Goal: Communication & Community: Answer question/provide support

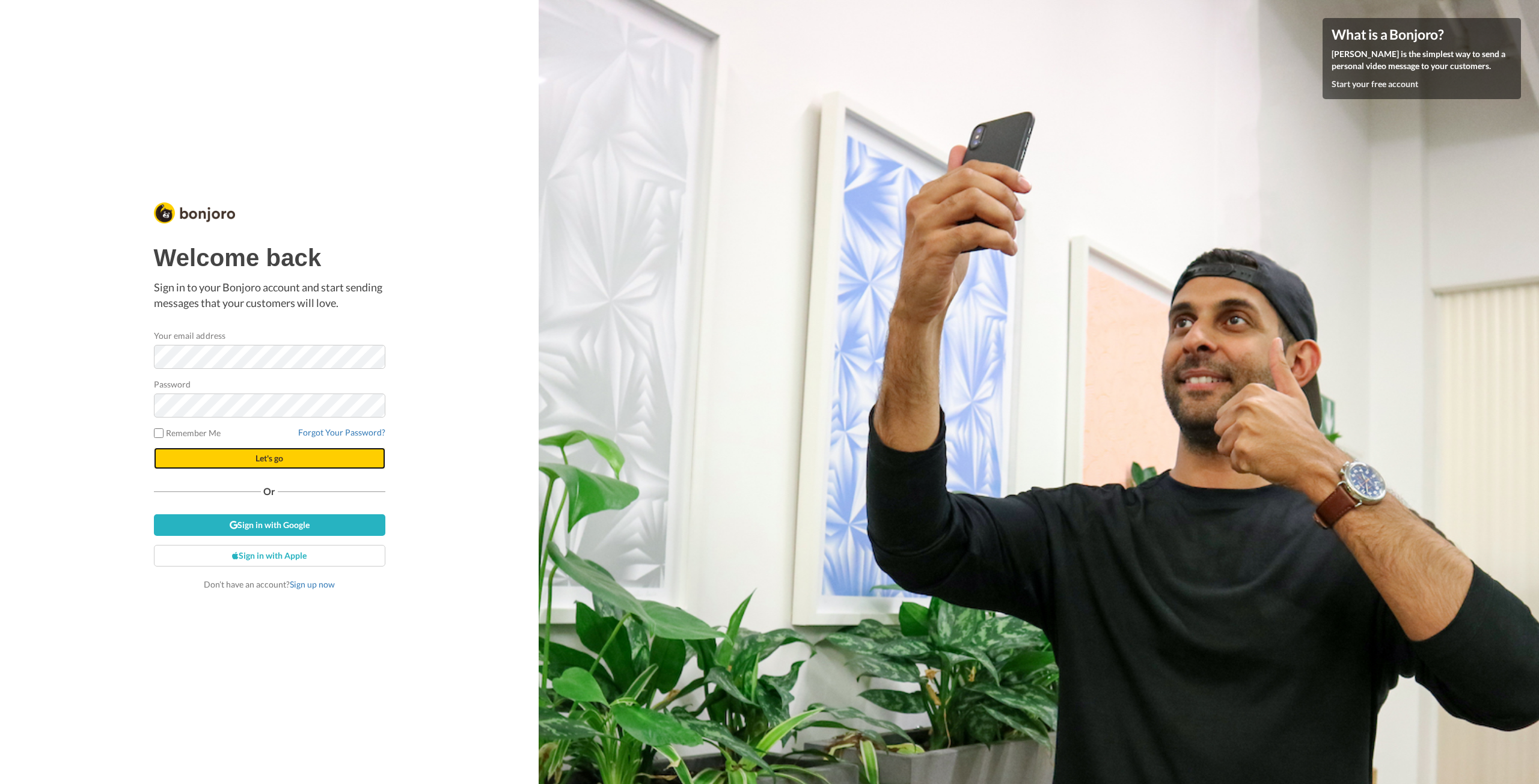
click at [285, 458] on button "Let's go" at bounding box center [269, 458] width 232 height 22
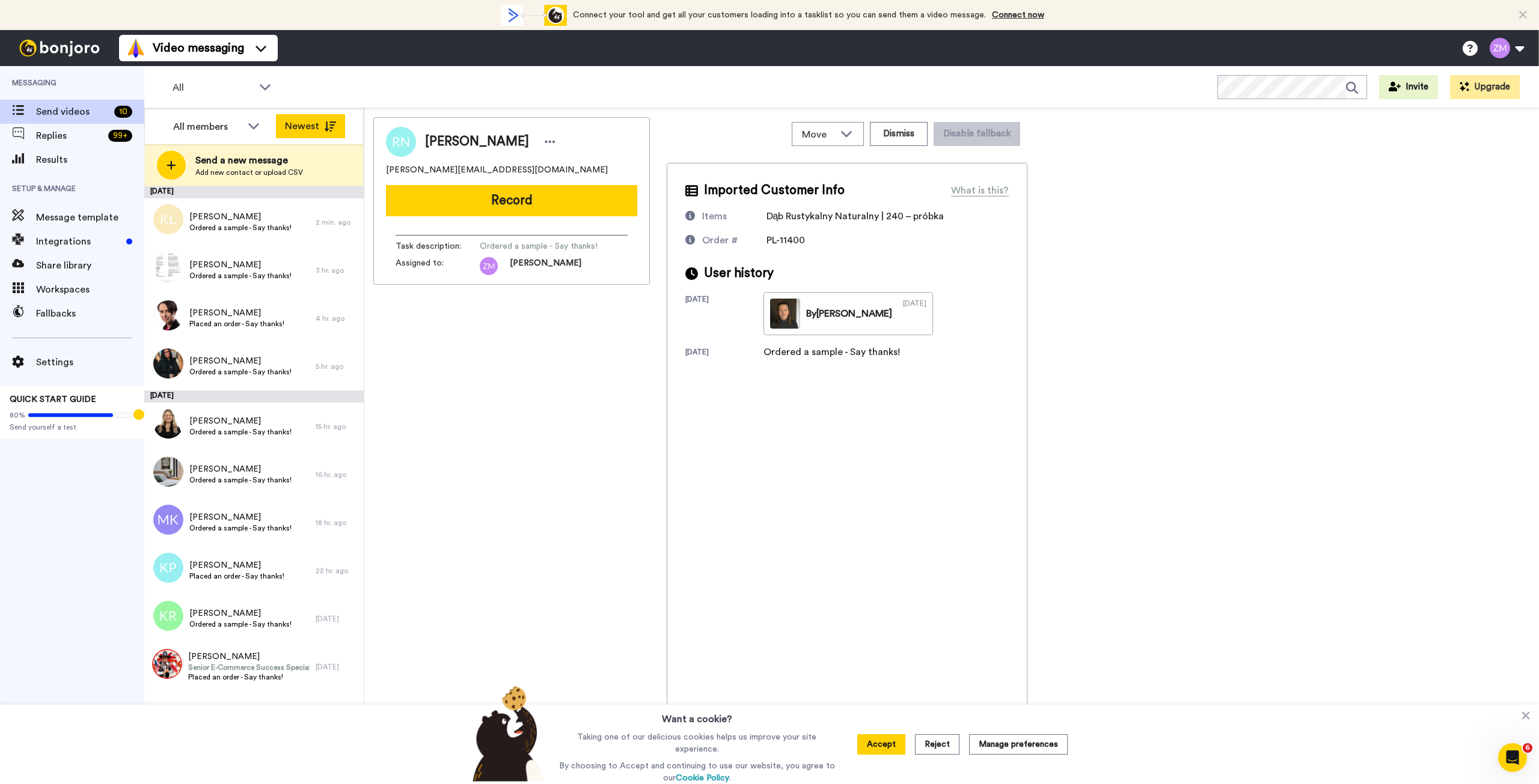
click at [318, 125] on button "Newest" at bounding box center [311, 126] width 69 height 24
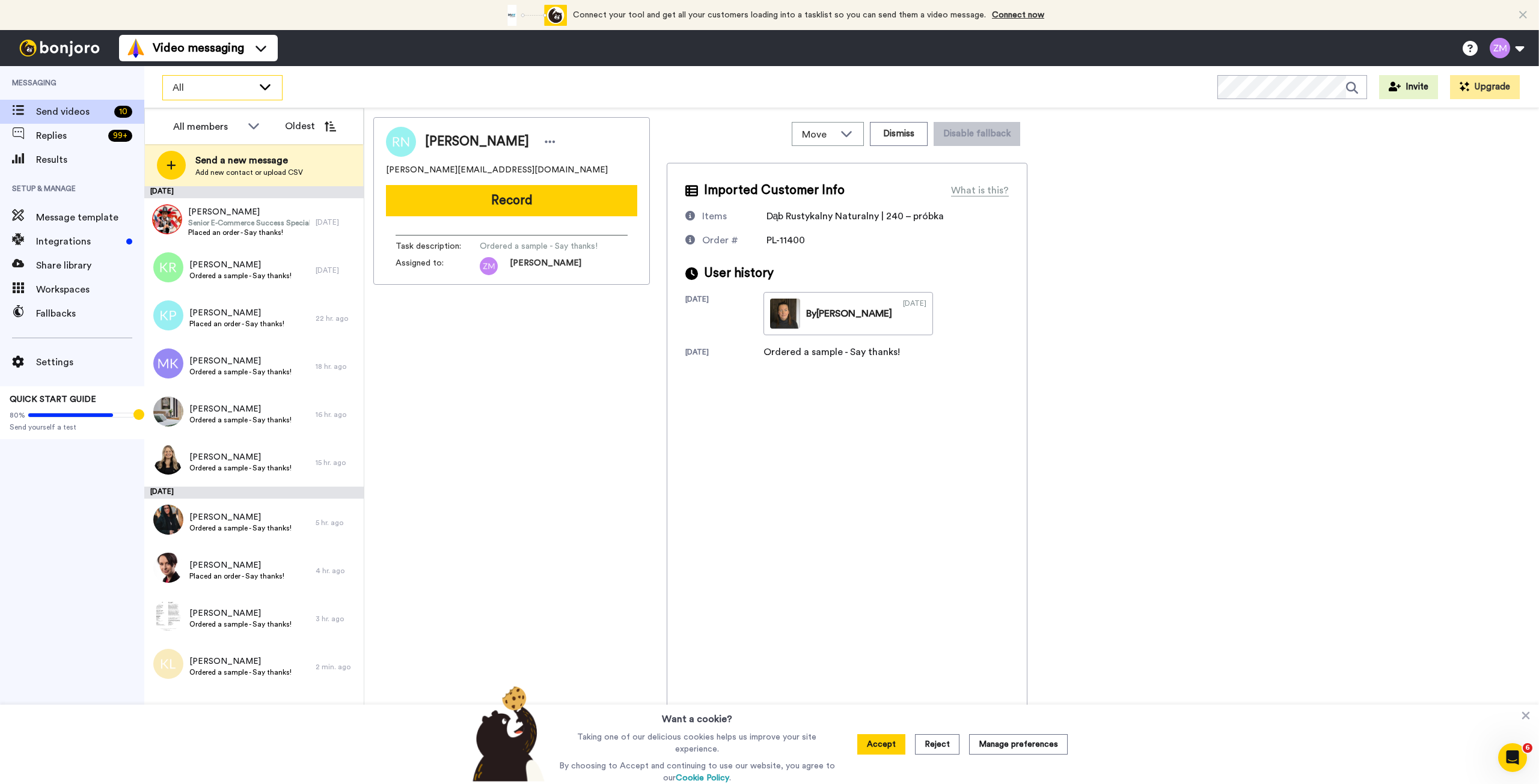
click at [259, 91] on icon at bounding box center [265, 86] width 14 height 12
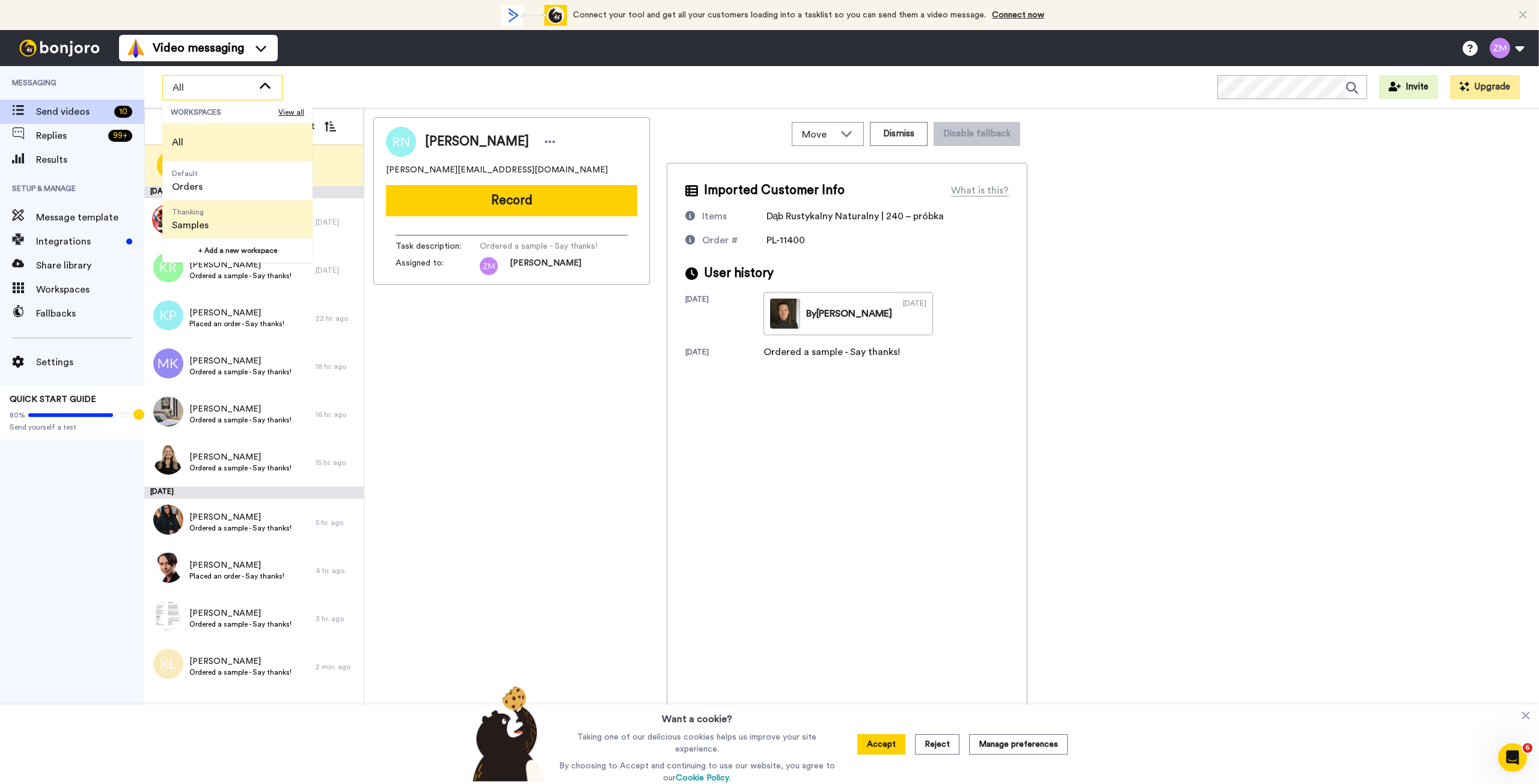
click at [238, 220] on li "Thanking Samples" at bounding box center [237, 219] width 150 height 38
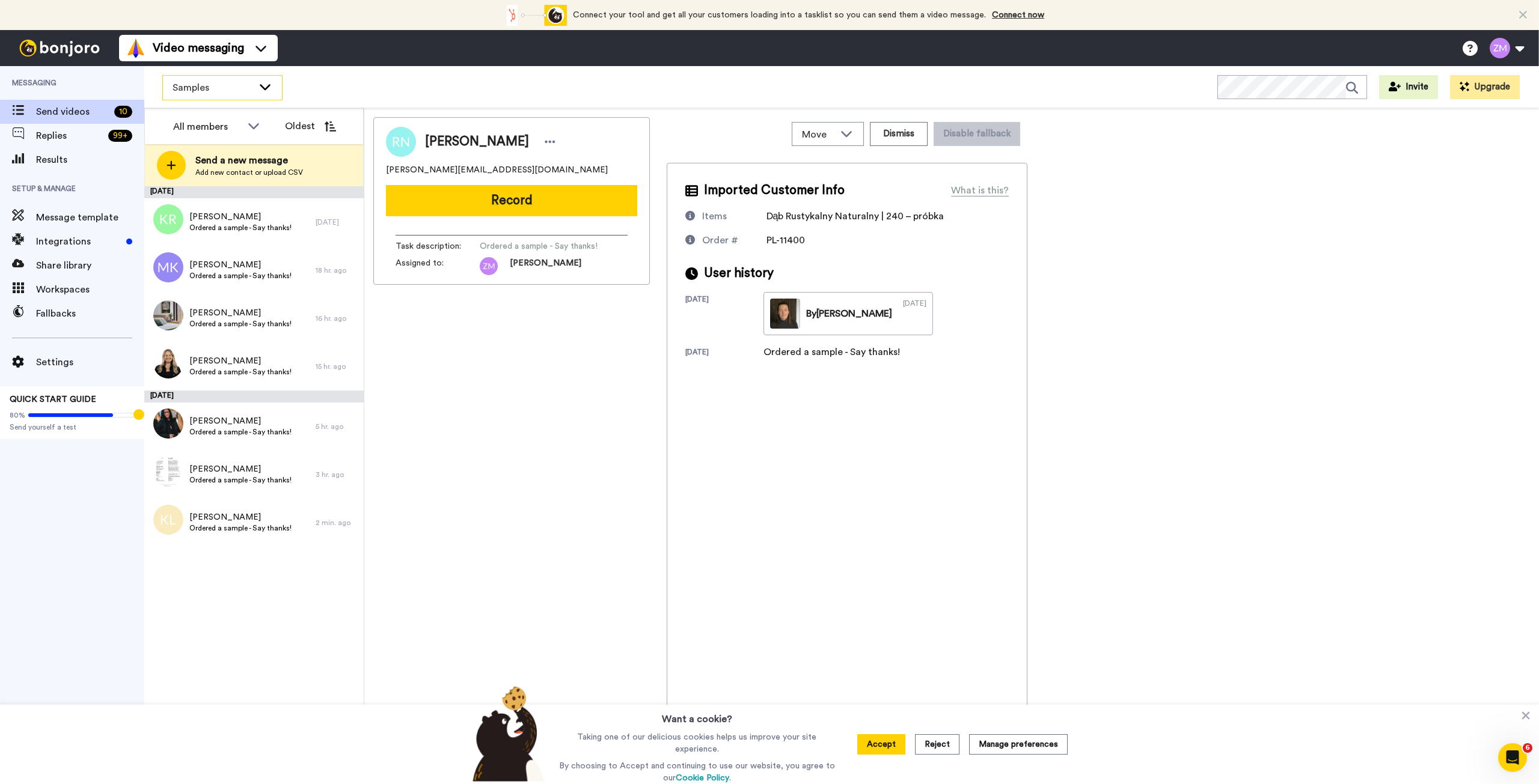
click at [266, 93] on div "Samples" at bounding box center [222, 88] width 119 height 24
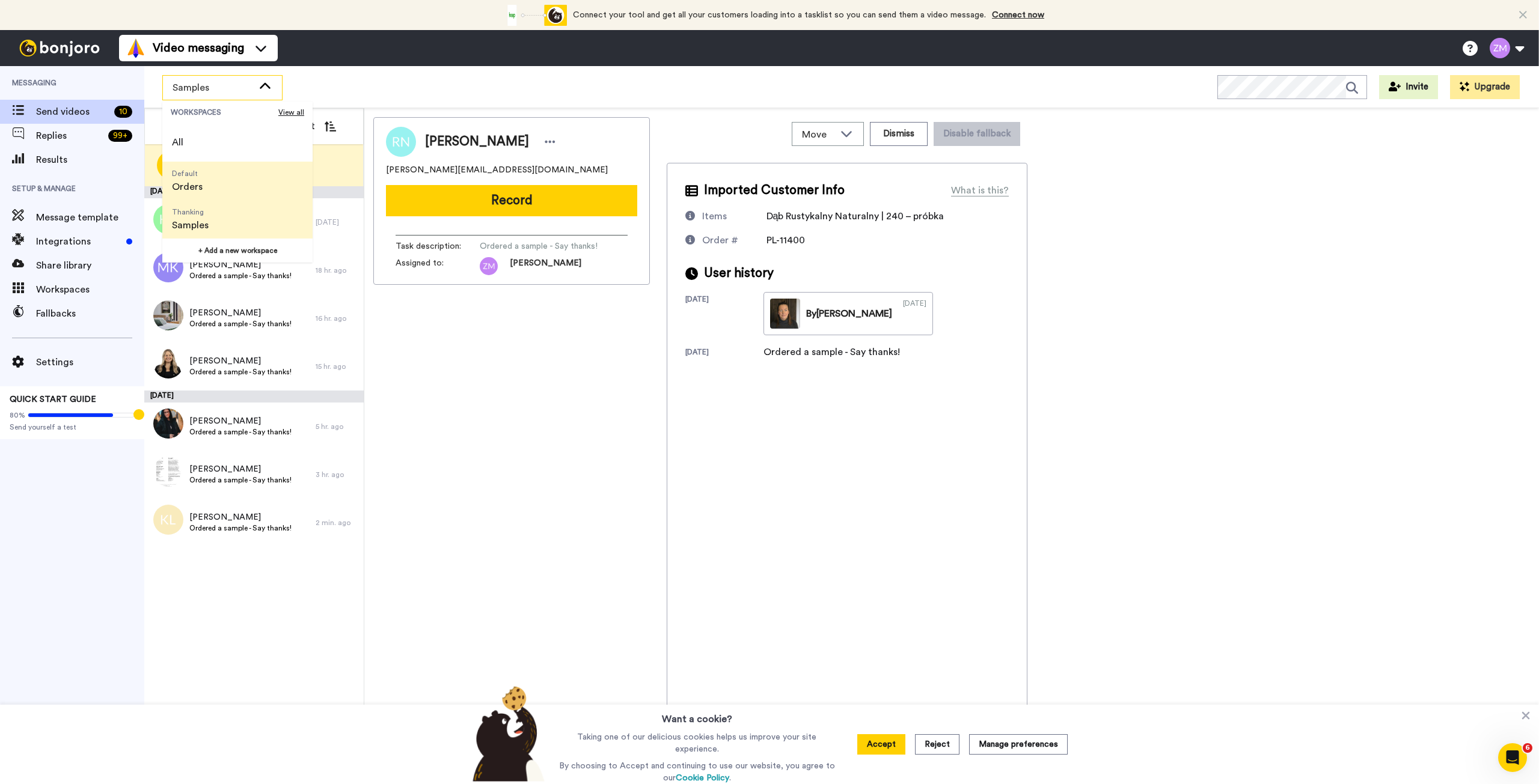
click at [248, 180] on li "Default Orders" at bounding box center [237, 181] width 150 height 38
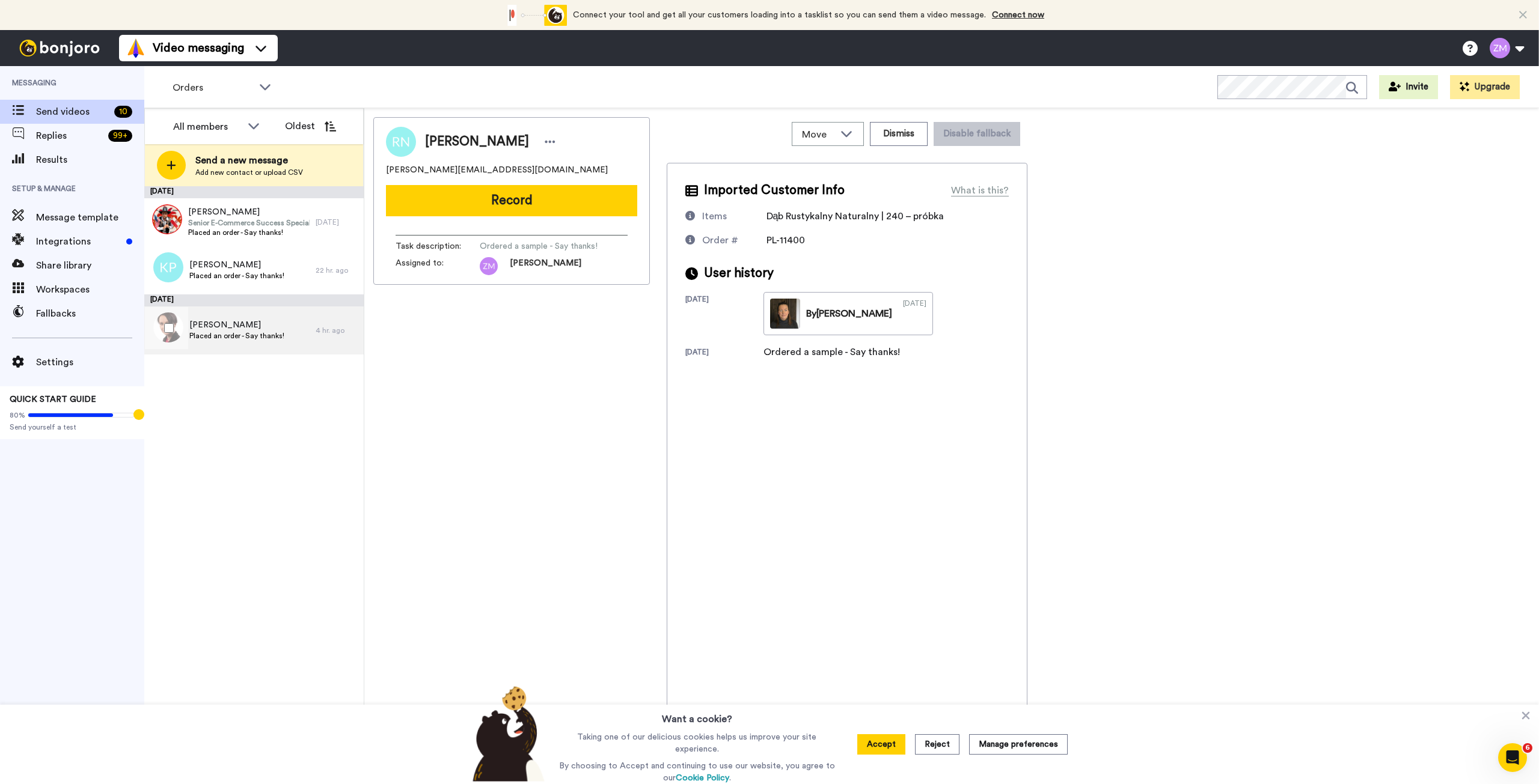
click at [267, 340] on span "Placed an order - Say thanks!" at bounding box center [237, 336] width 95 height 10
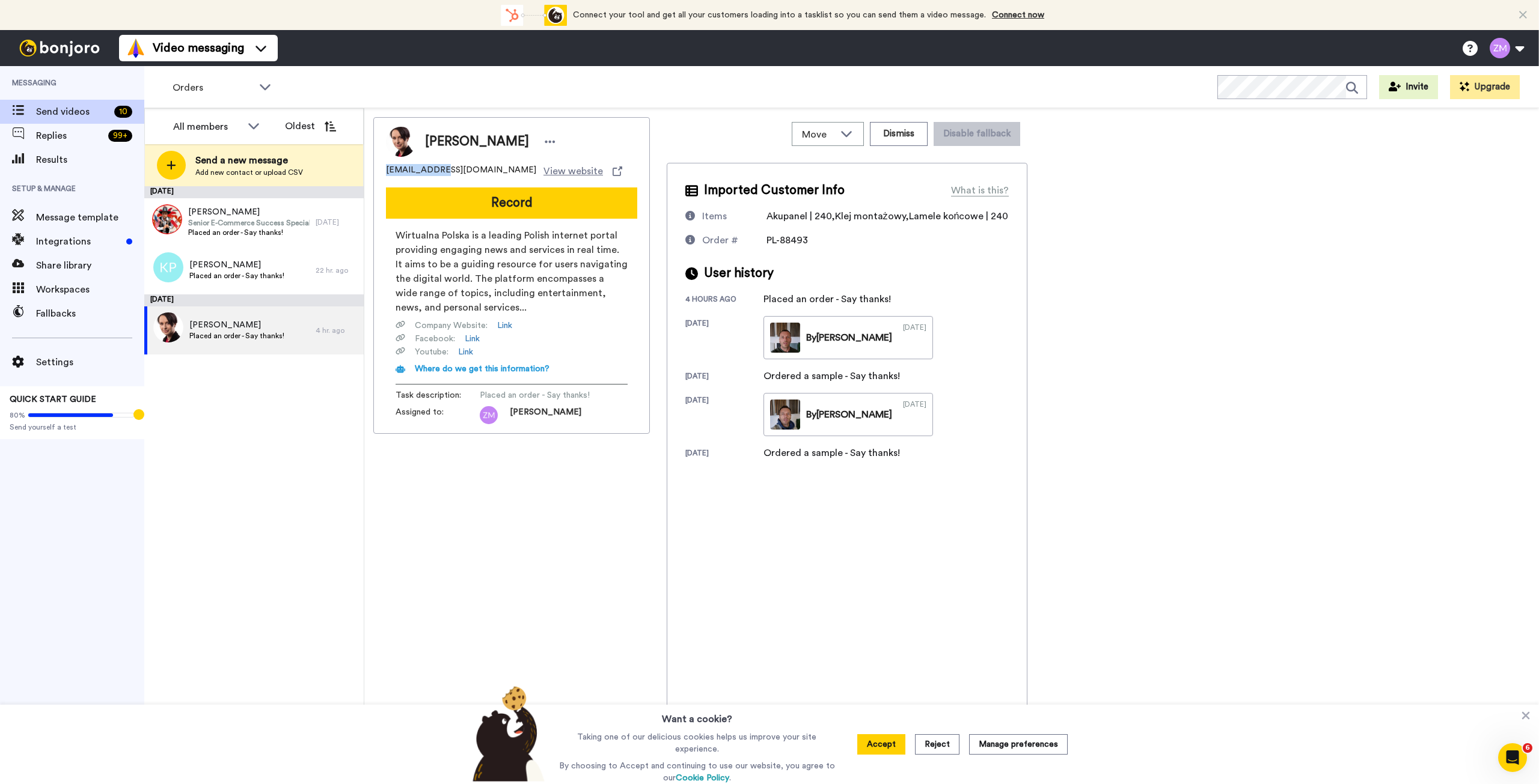
drag, startPoint x: 441, startPoint y: 170, endPoint x: 382, endPoint y: 169, distance: 59.0
click at [382, 169] on div "Katarzyna Krauze 2255kk@wp.pl View website Record Wirtualna Polska is a leading…" at bounding box center [511, 275] width 277 height 317
copy span "[EMAIL_ADDRESS][DOMAIN_NAME]"
click at [250, 215] on span "Kamil Grabowski" at bounding box center [249, 212] width 122 height 12
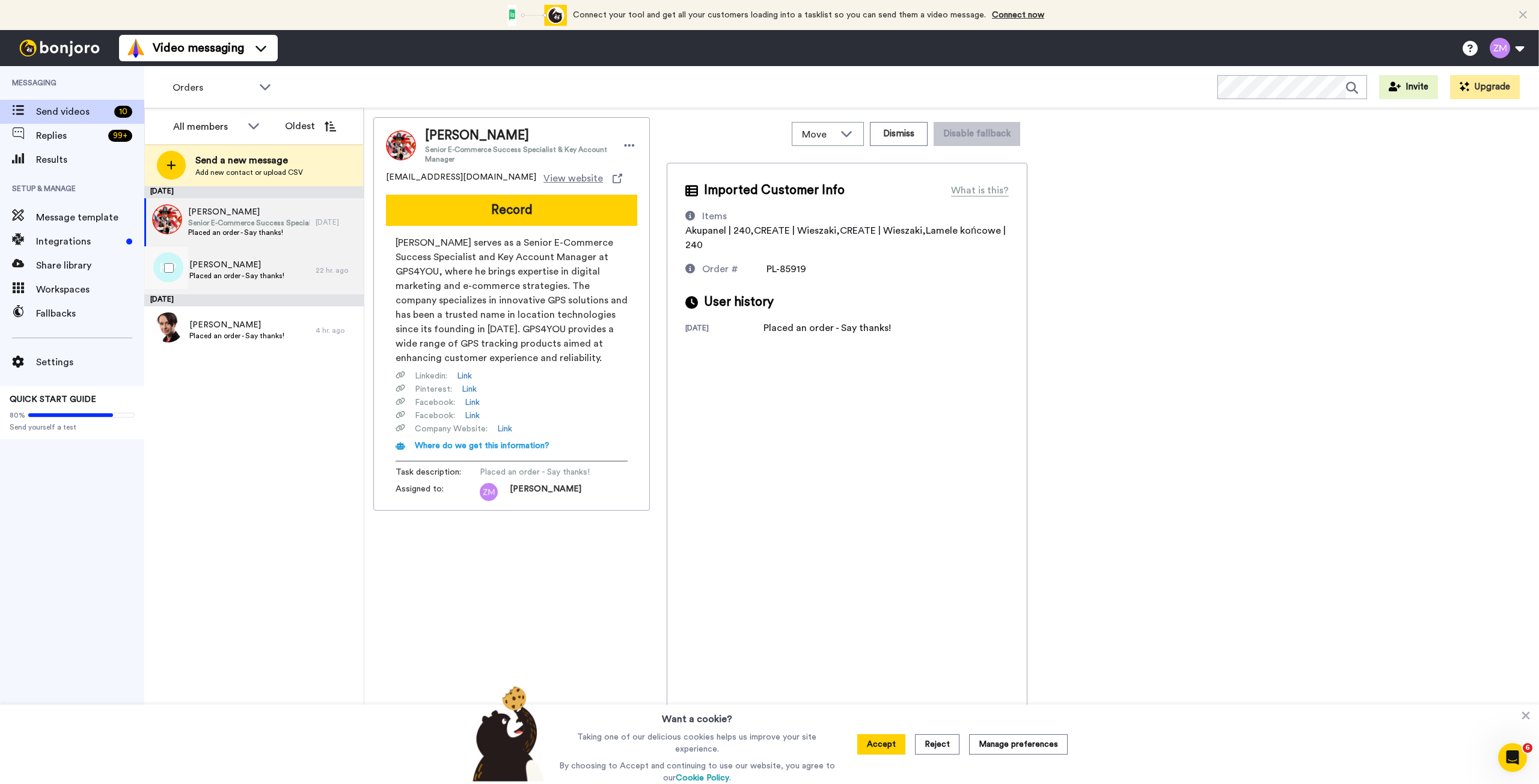
click at [241, 262] on span "Karol Pięta" at bounding box center [237, 265] width 95 height 12
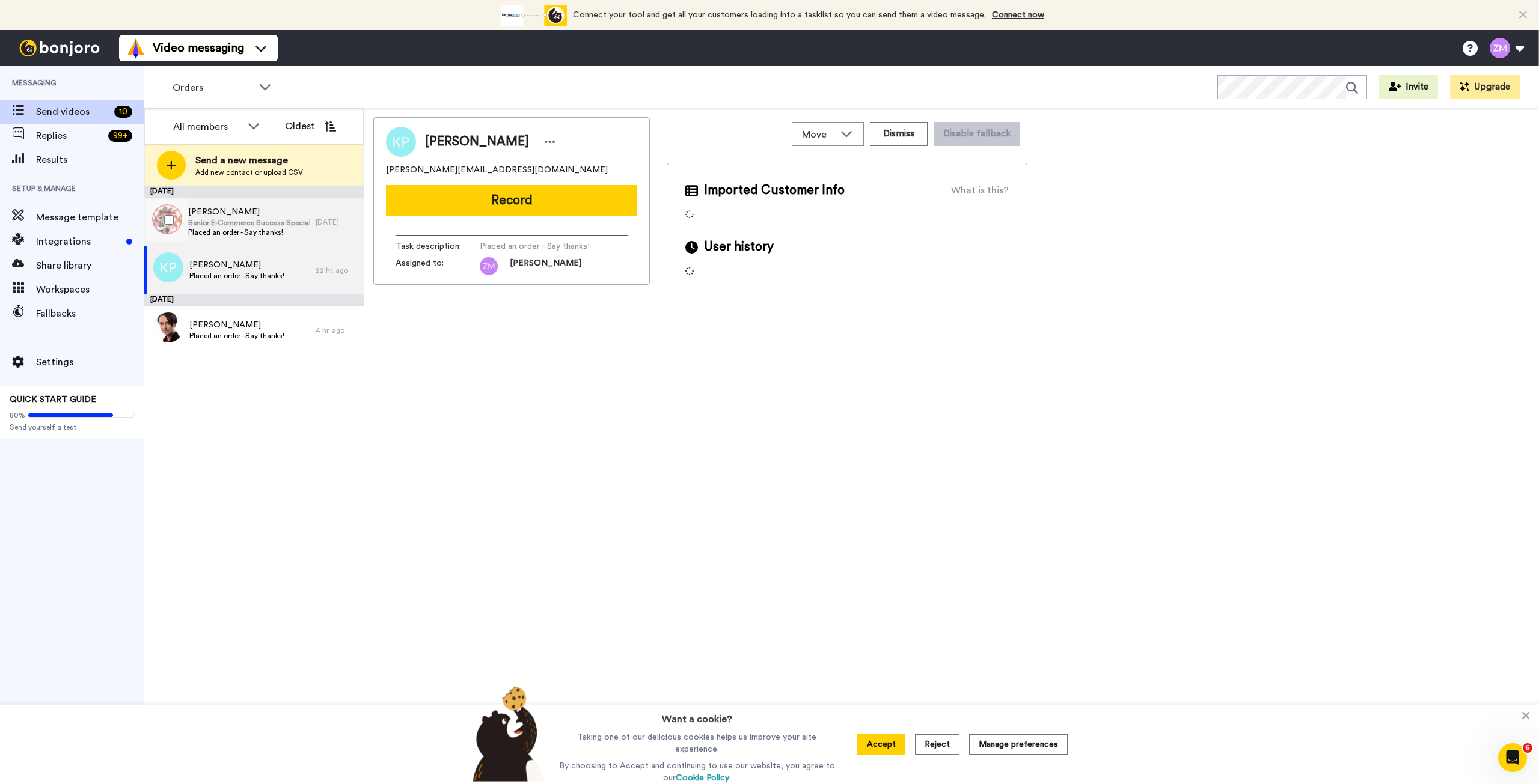
click at [255, 223] on span "Senior E-Commerce Success Specialist & Key Account Manager" at bounding box center [249, 223] width 122 height 10
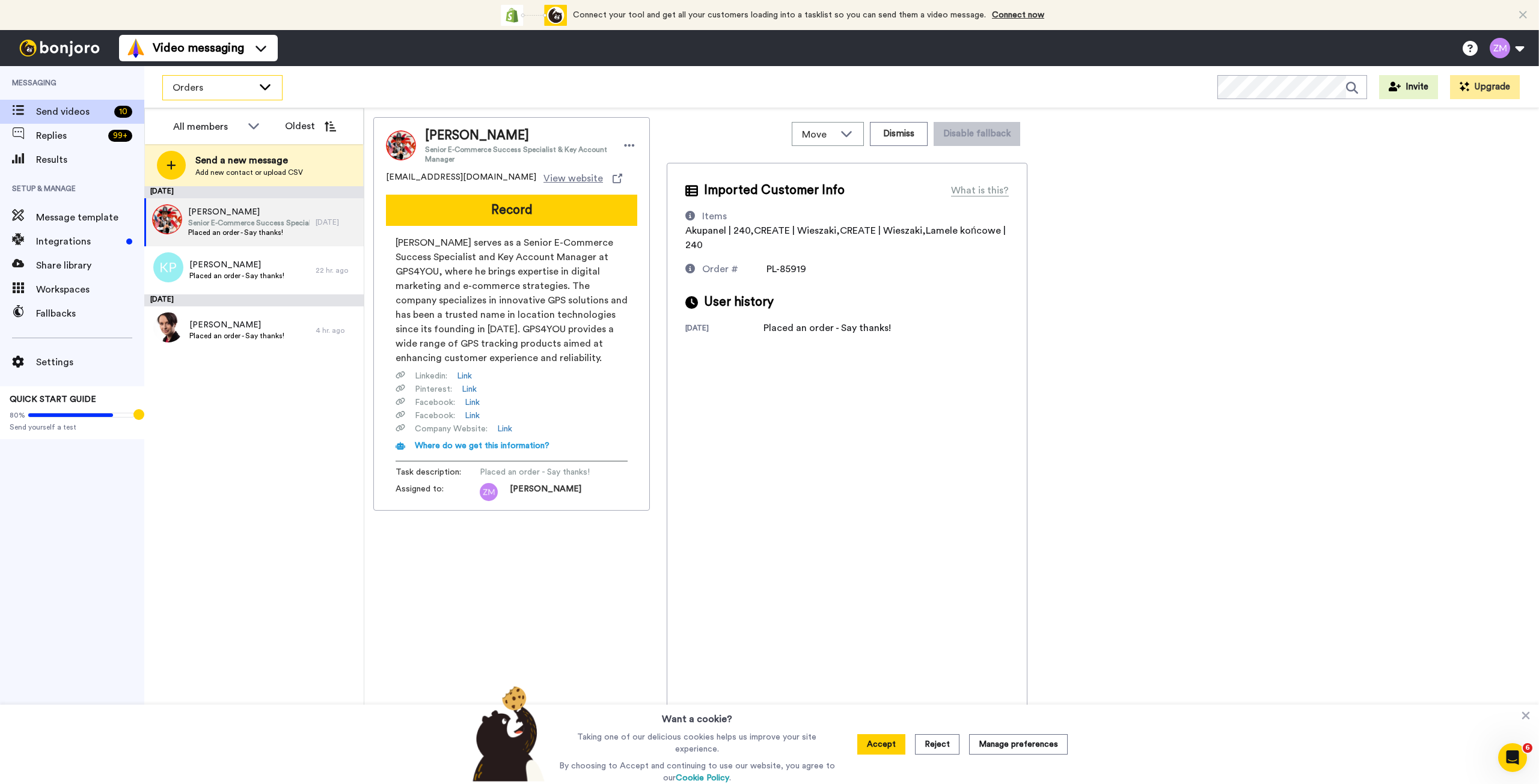
click at [263, 83] on icon at bounding box center [265, 86] width 14 height 12
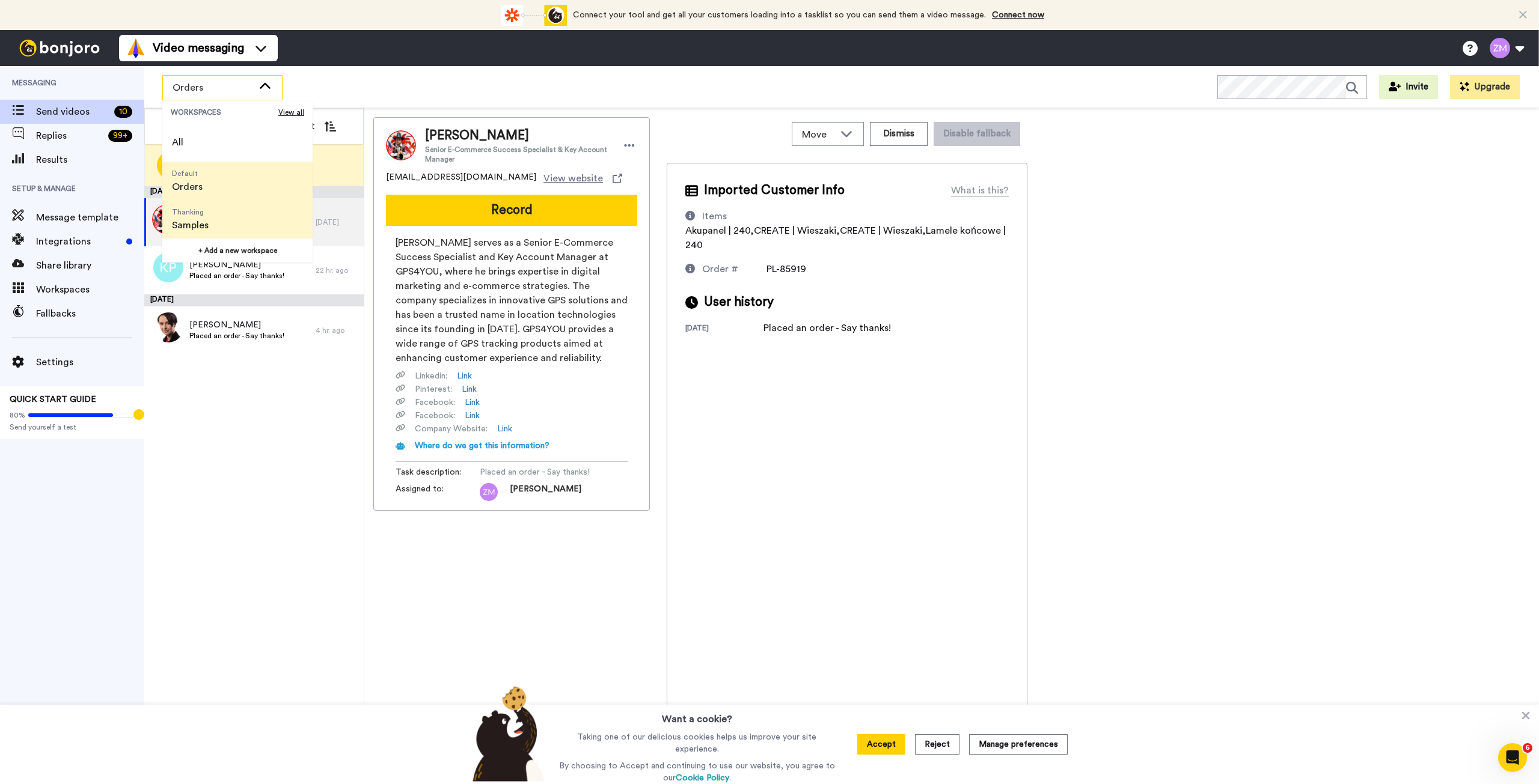
click at [232, 219] on li "Thanking Samples" at bounding box center [237, 219] width 150 height 38
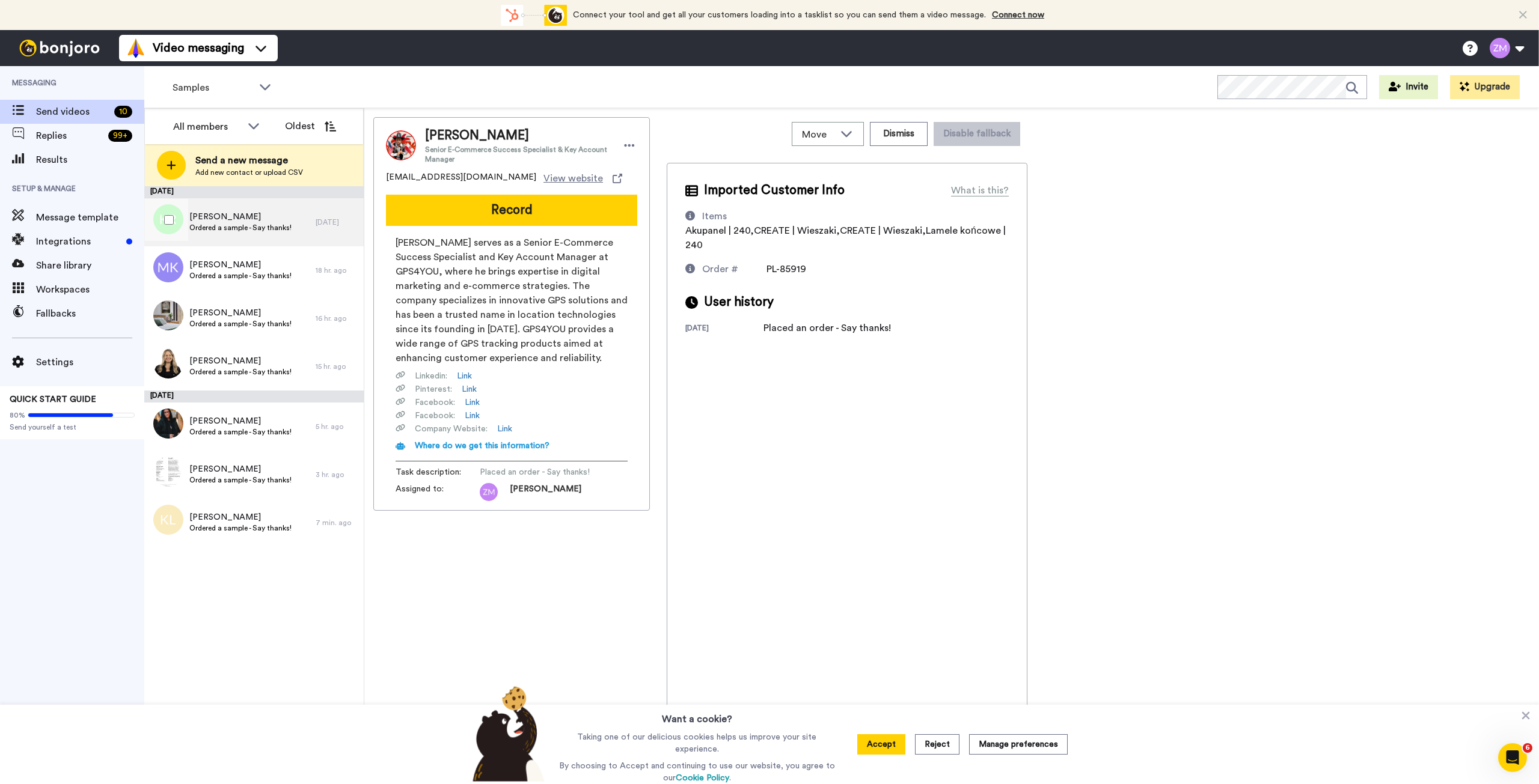
click at [280, 219] on span "Krzysztof Rozestwinski" at bounding box center [240, 217] width 102 height 12
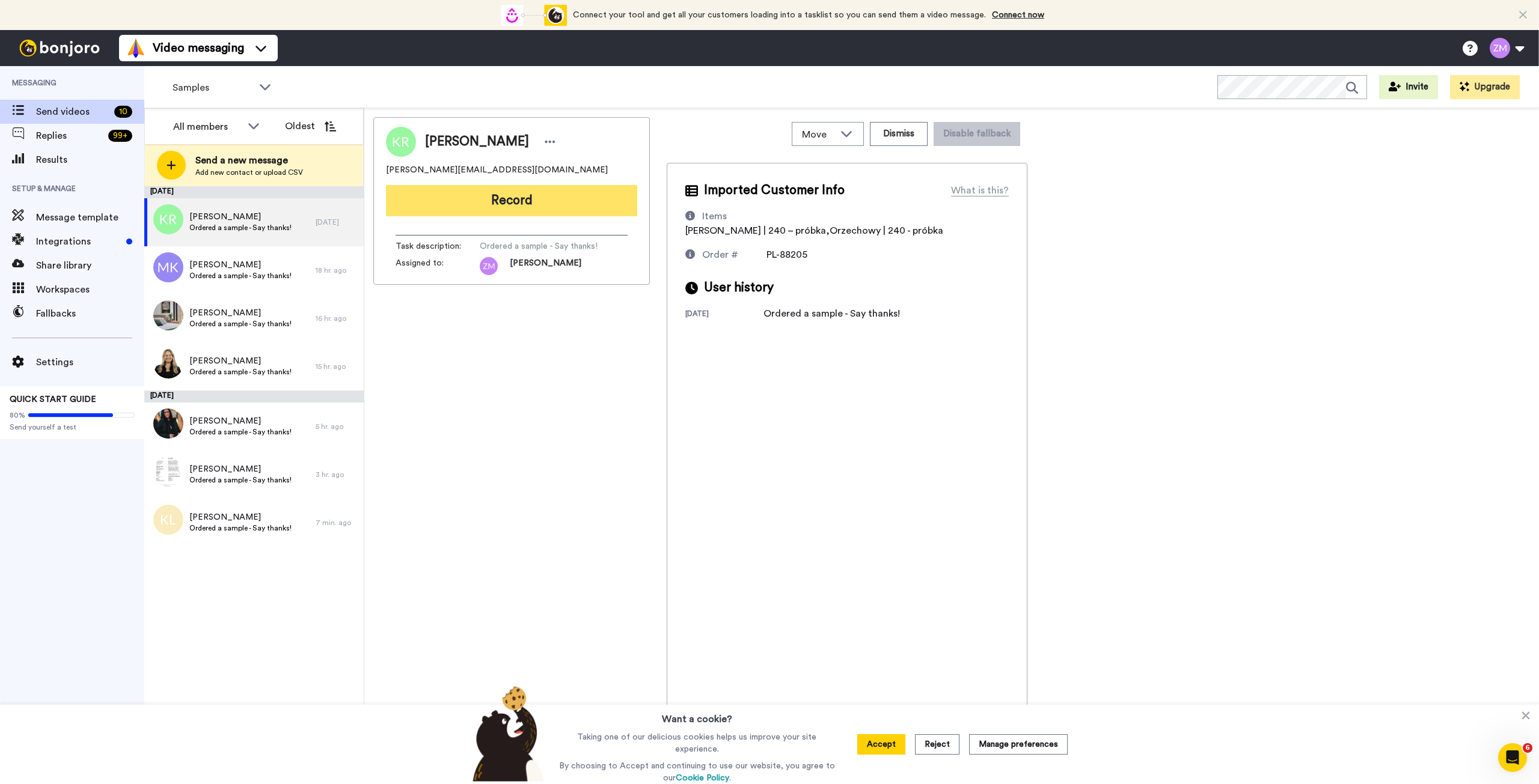
click at [523, 196] on button "Record" at bounding box center [511, 201] width 251 height 31
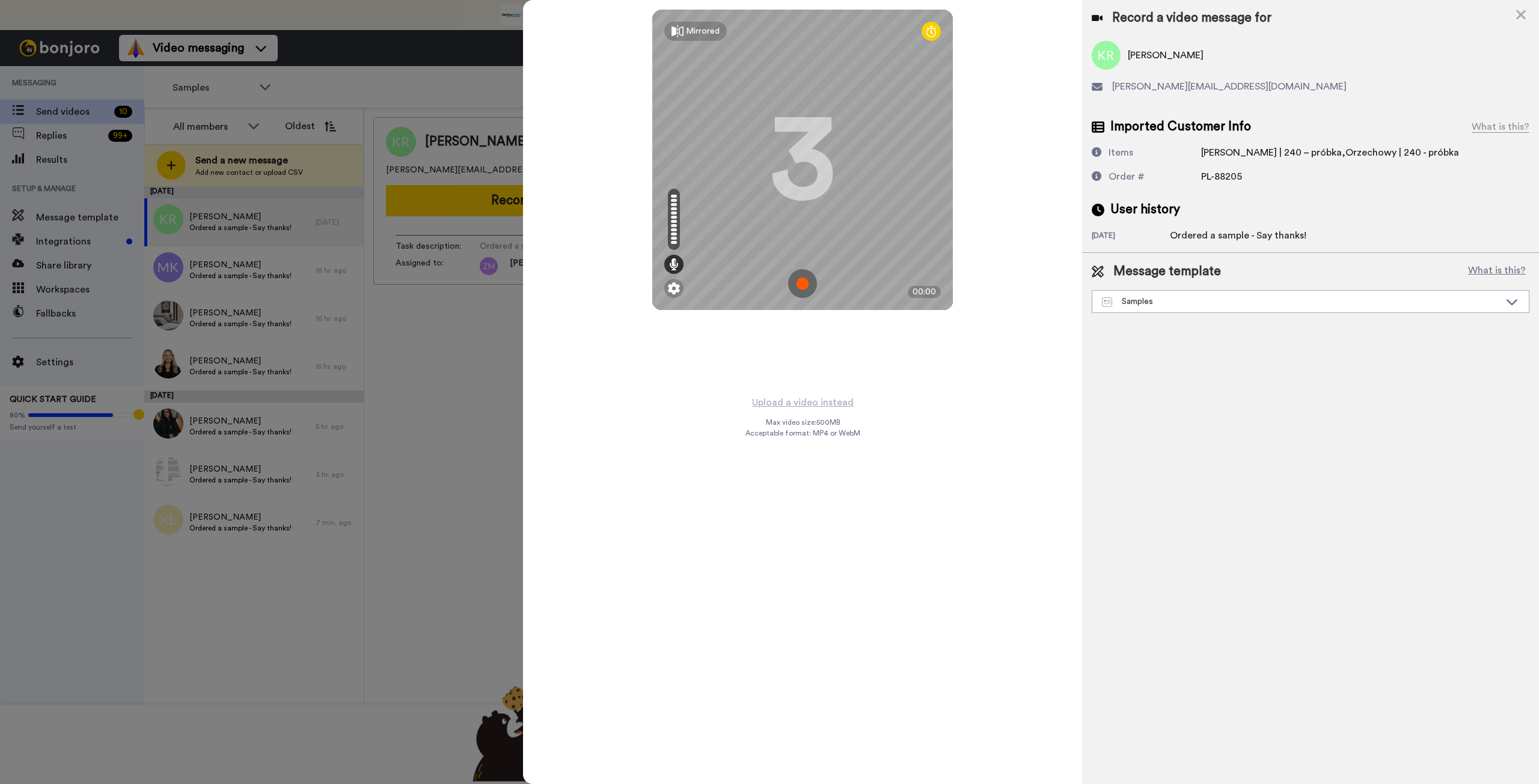
click at [803, 283] on img at bounding box center [802, 283] width 29 height 29
click at [795, 272] on img at bounding box center [802, 283] width 29 height 29
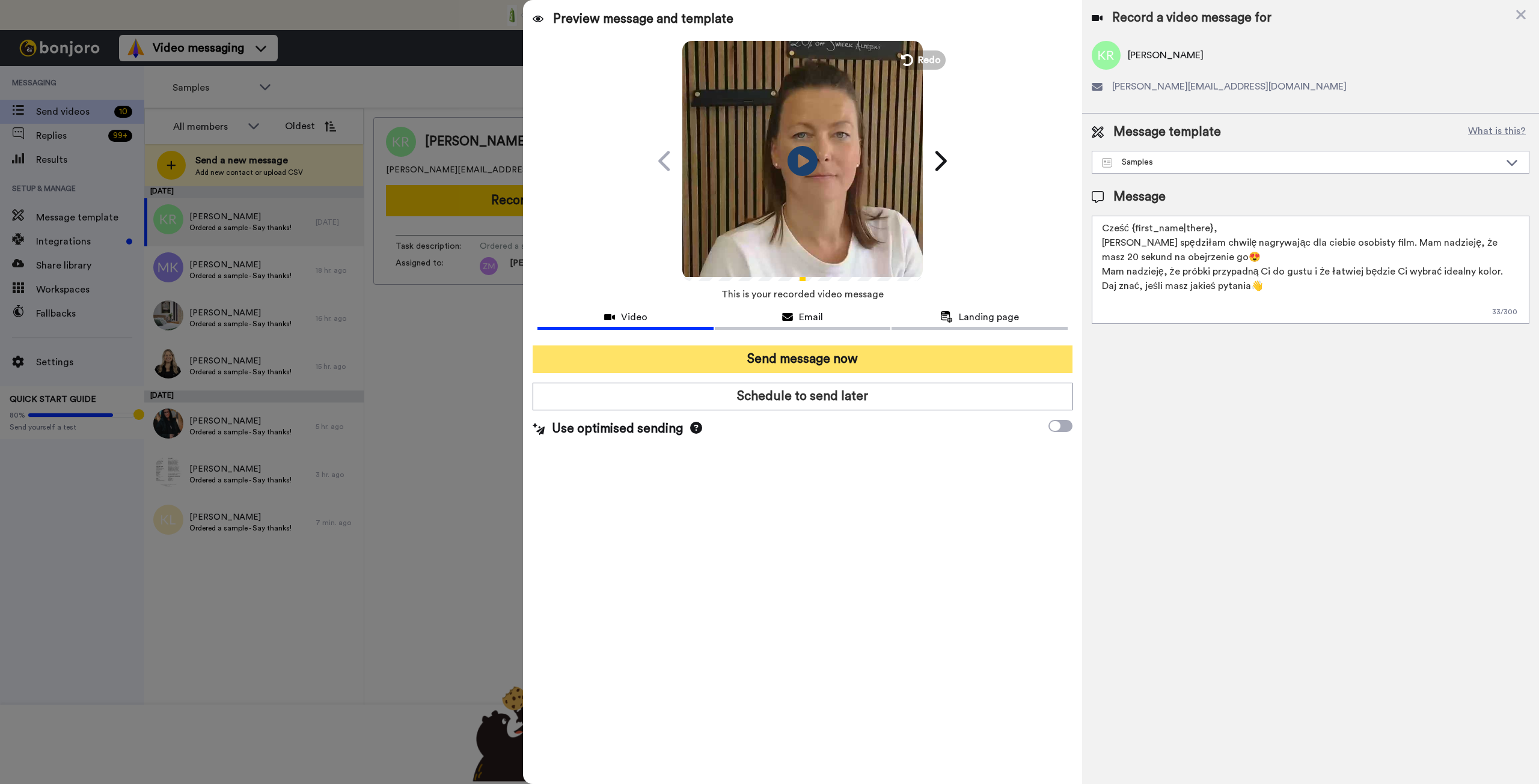
click at [840, 363] on button "Send message now" at bounding box center [802, 359] width 539 height 28
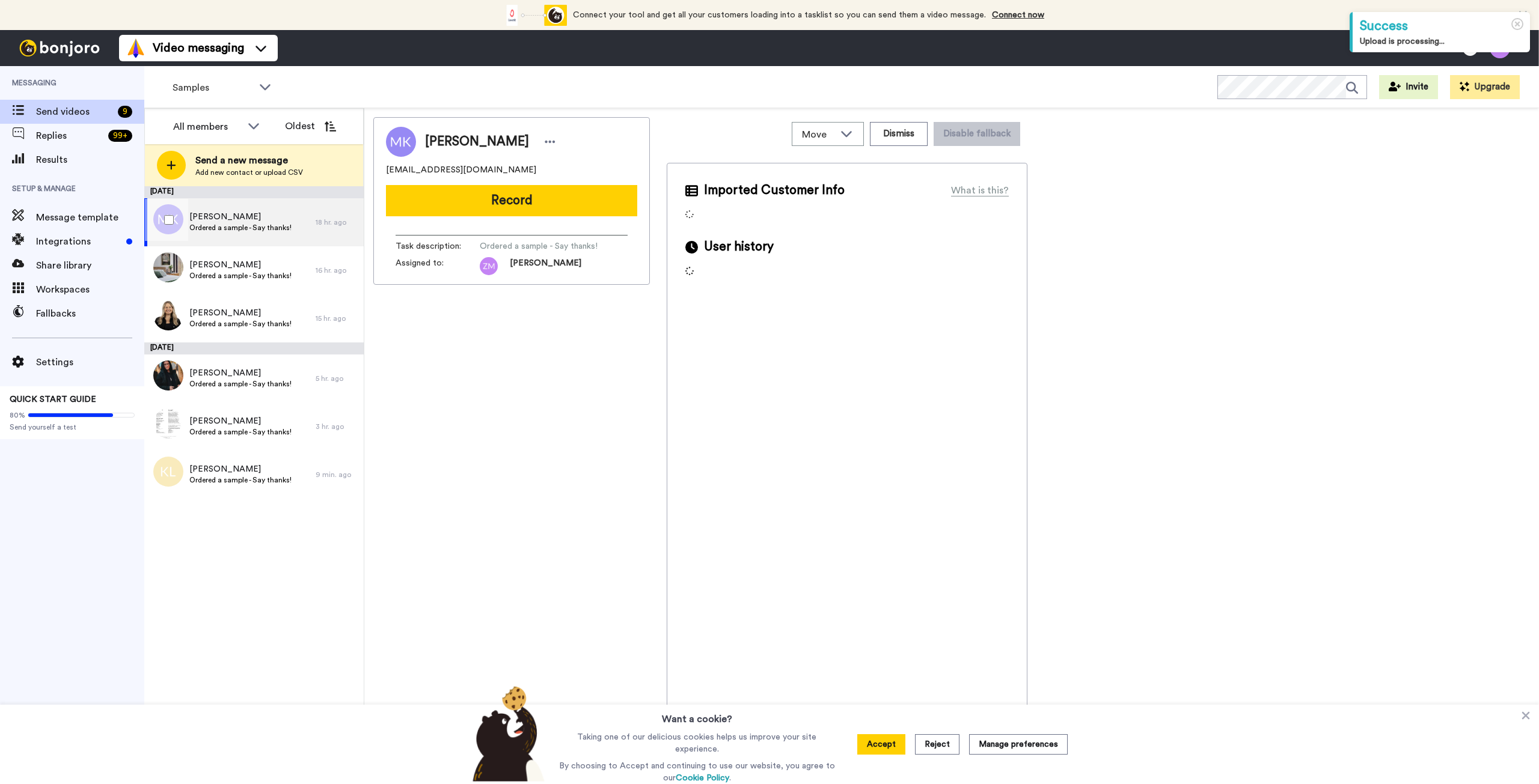
click at [250, 233] on div "Marta Kaczmarek Ordered a sample - Say thanks!" at bounding box center [240, 222] width 102 height 23
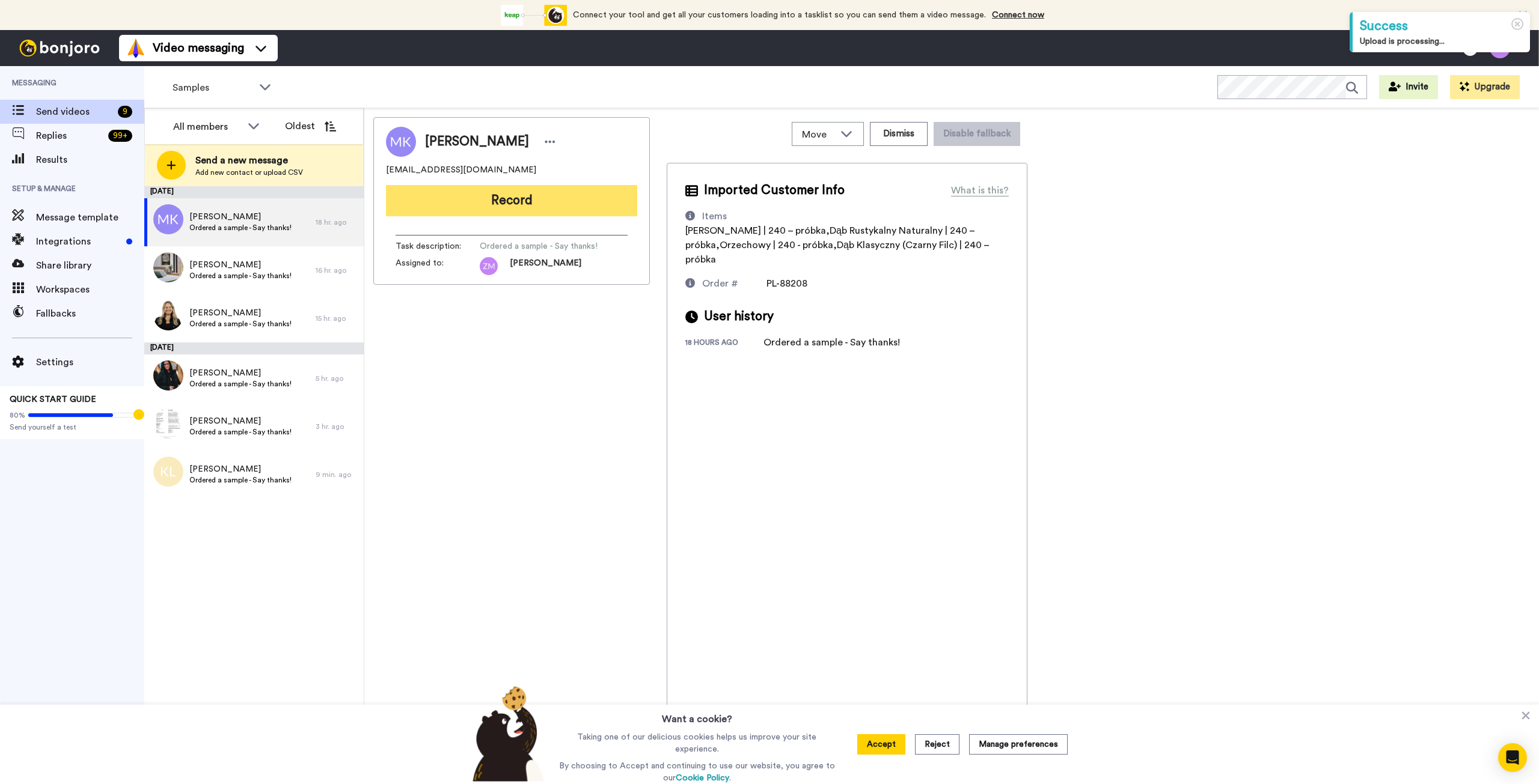
click at [528, 205] on button "Record" at bounding box center [511, 201] width 251 height 31
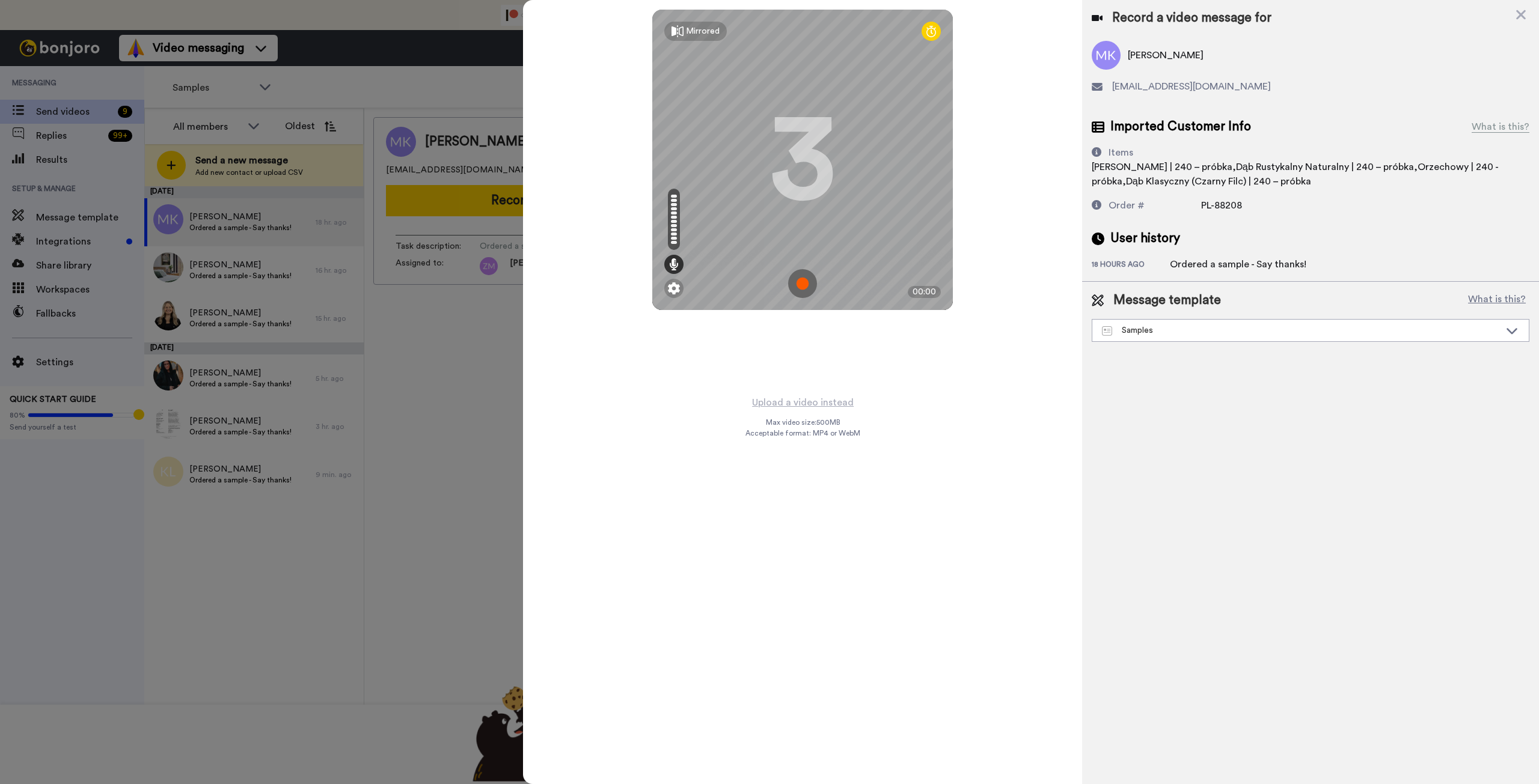
click at [801, 283] on img at bounding box center [802, 283] width 29 height 29
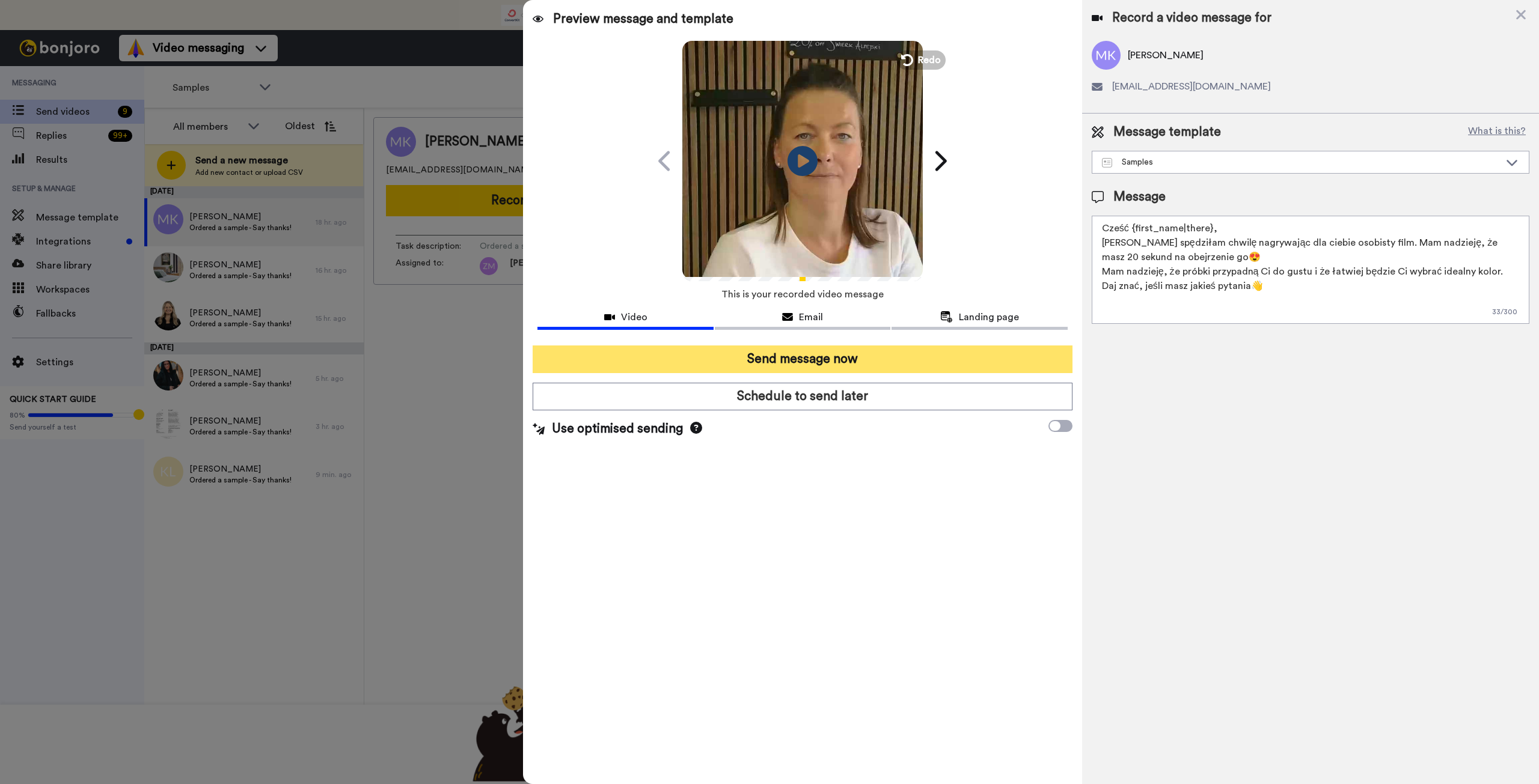
click at [837, 361] on button "Send message now" at bounding box center [802, 359] width 539 height 28
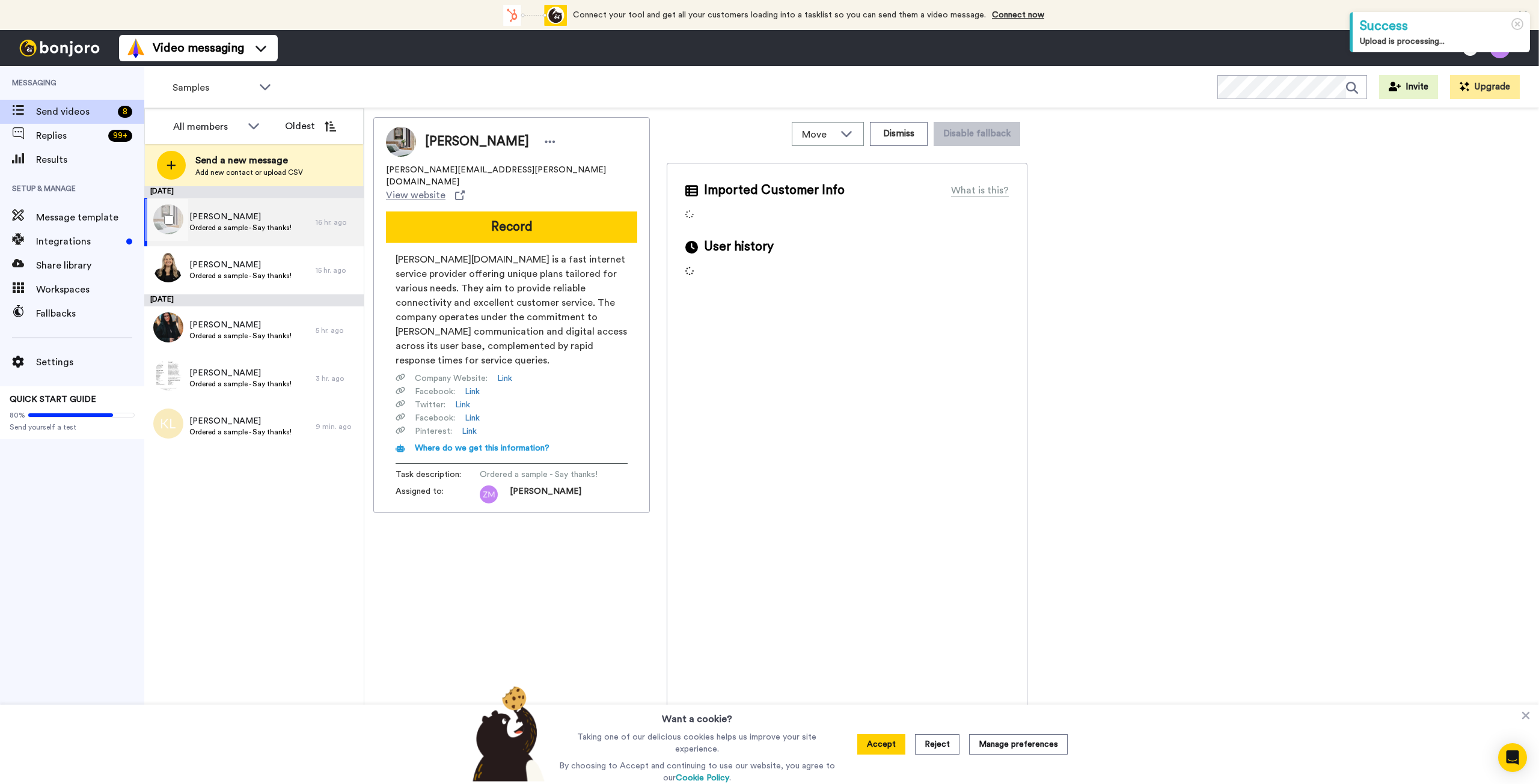
click at [246, 224] on span "Ordered a sample - Say thanks!" at bounding box center [240, 228] width 102 height 10
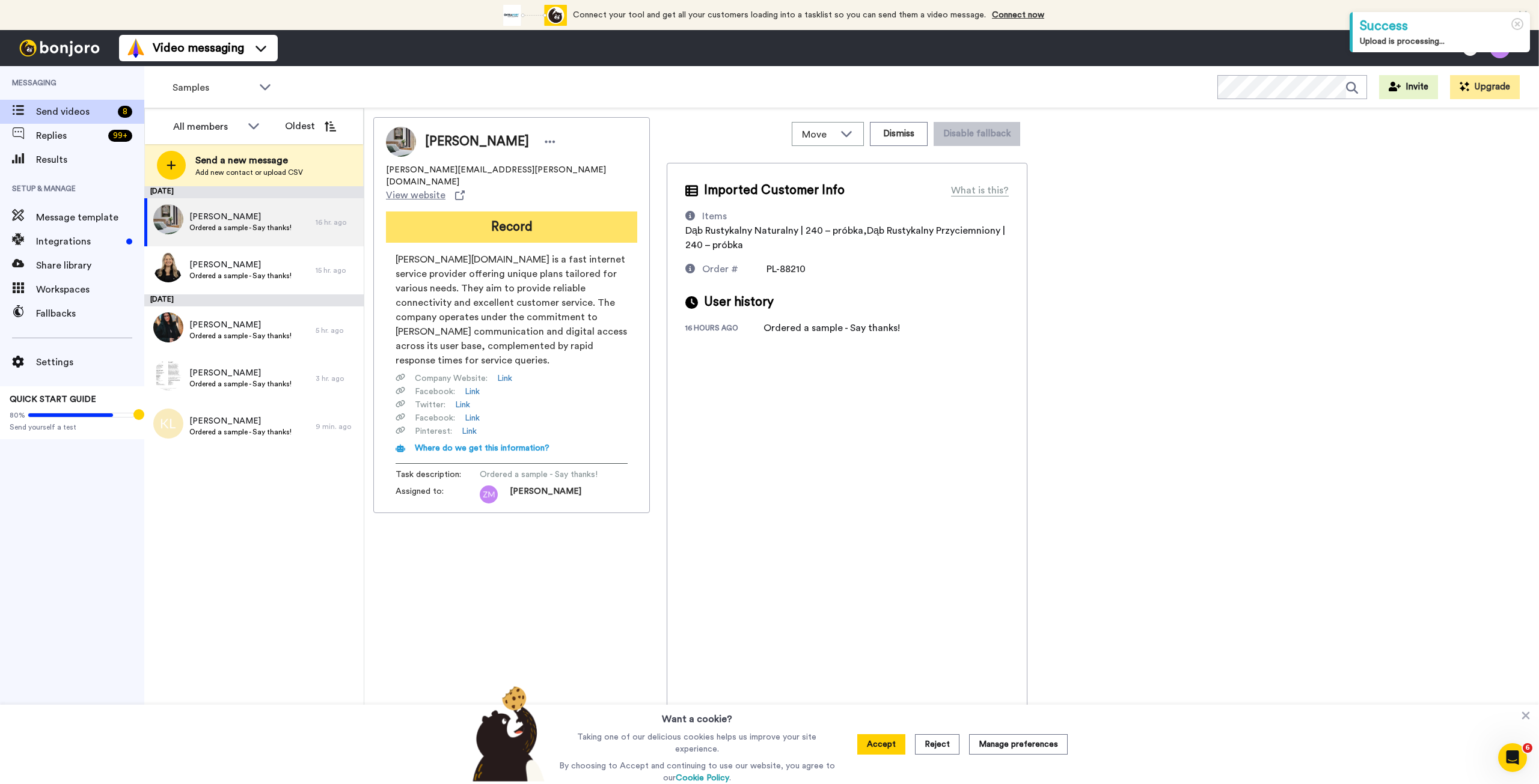
click at [494, 212] on button "Record" at bounding box center [511, 227] width 251 height 31
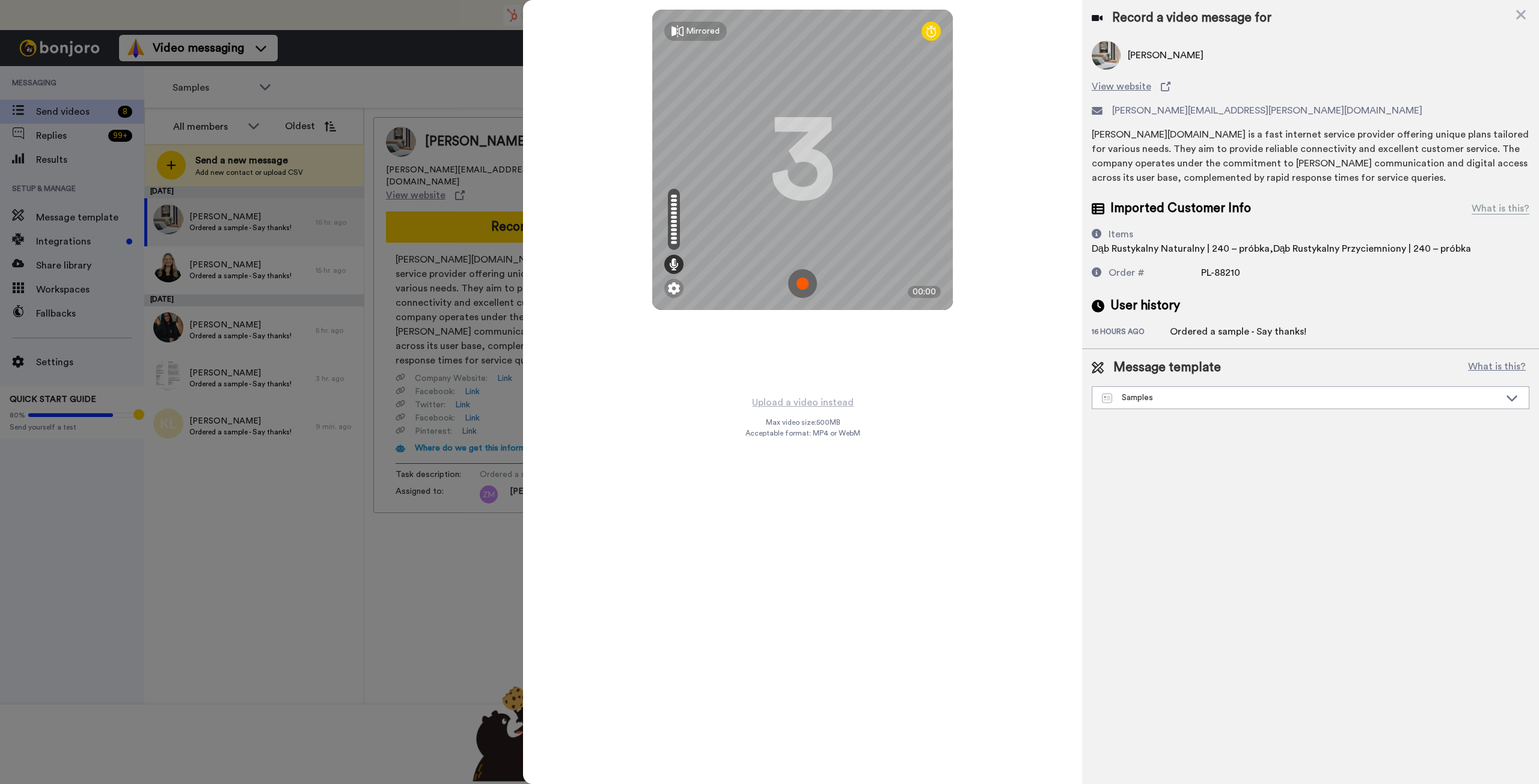
click at [800, 283] on img at bounding box center [802, 283] width 29 height 29
click at [800, 282] on img at bounding box center [802, 283] width 29 height 29
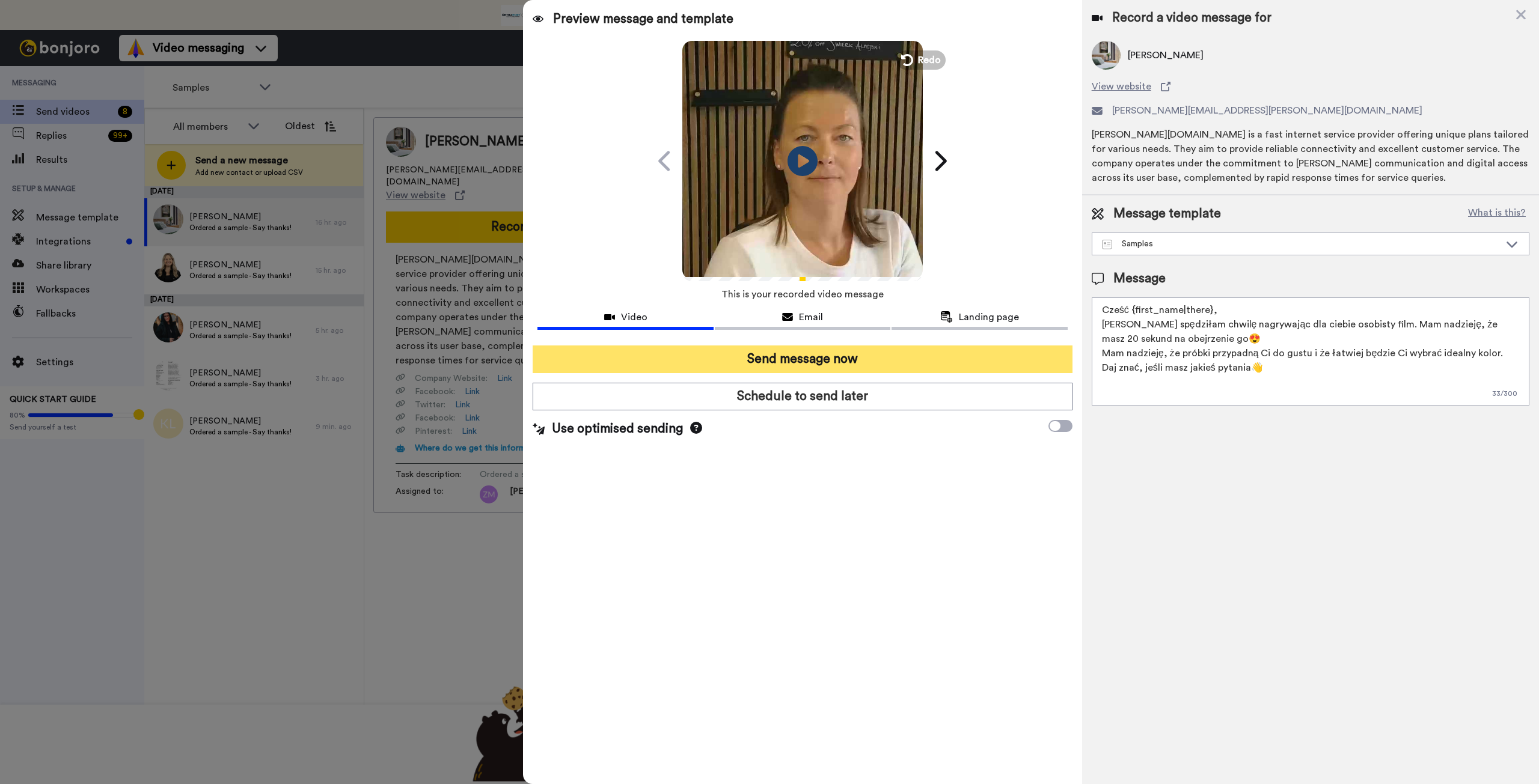
click at [829, 359] on button "Send message now" at bounding box center [802, 359] width 539 height 28
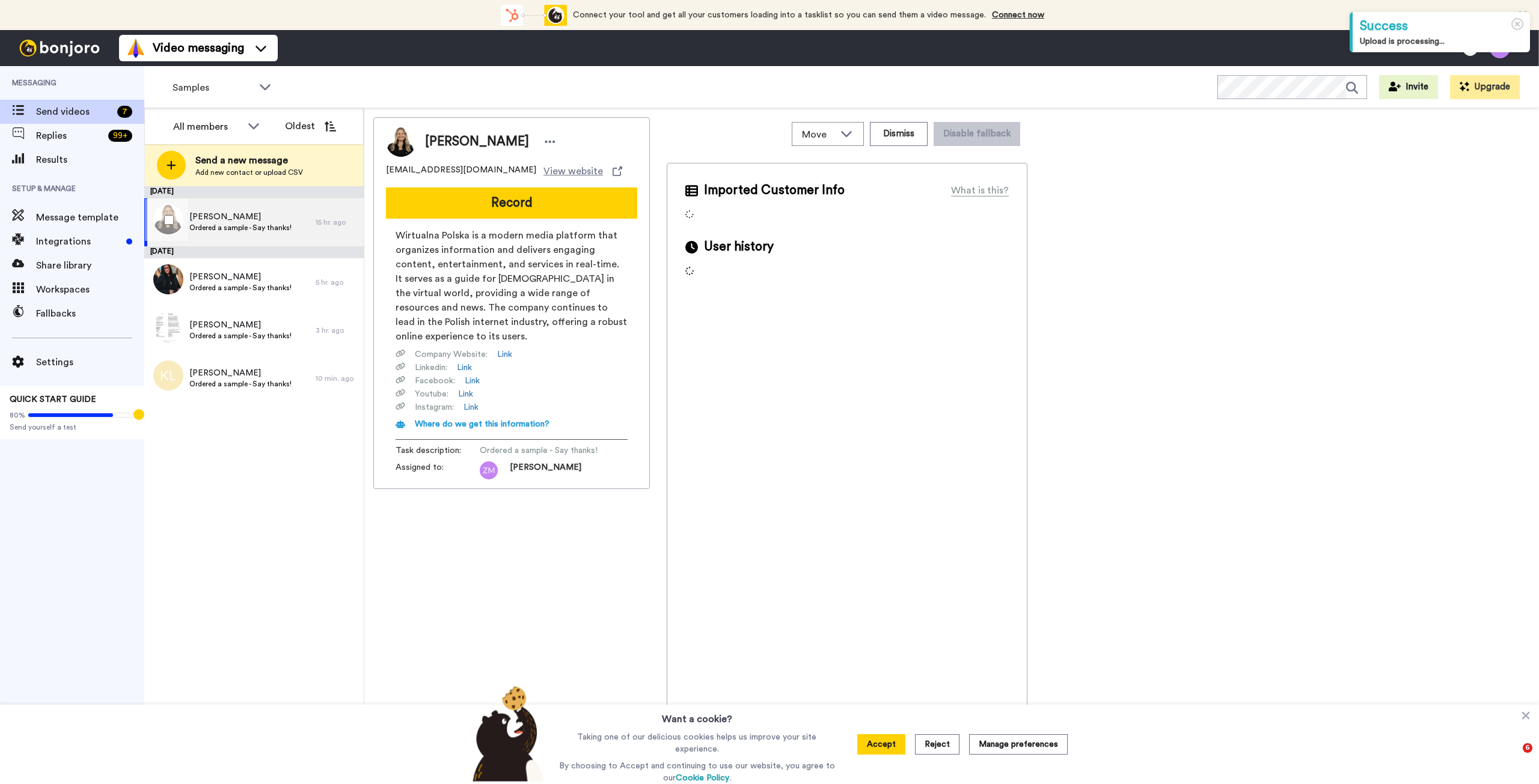
click at [251, 225] on span "Ordered a sample - Say thanks!" at bounding box center [240, 228] width 102 height 10
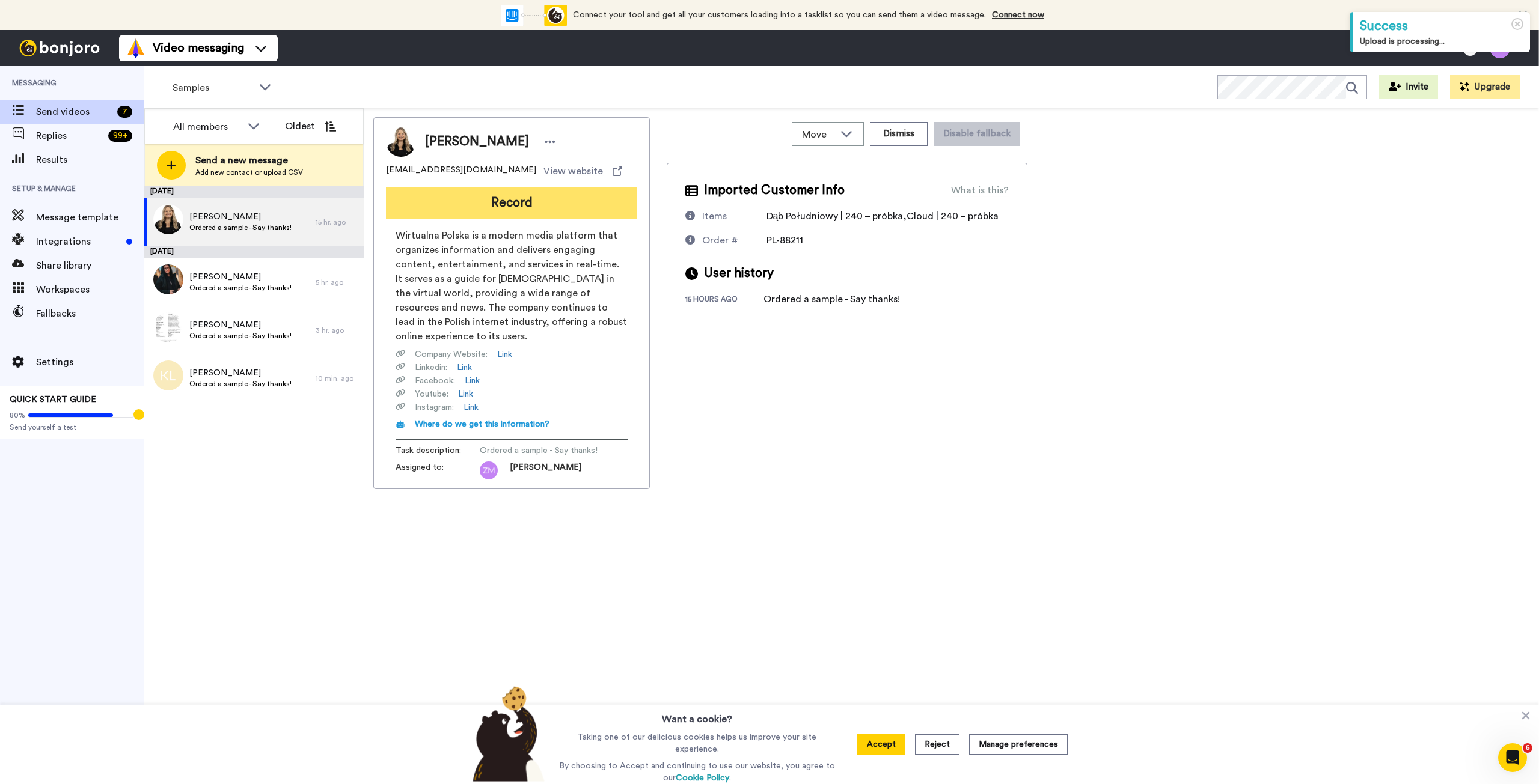
click at [508, 202] on button "Record" at bounding box center [511, 203] width 251 height 31
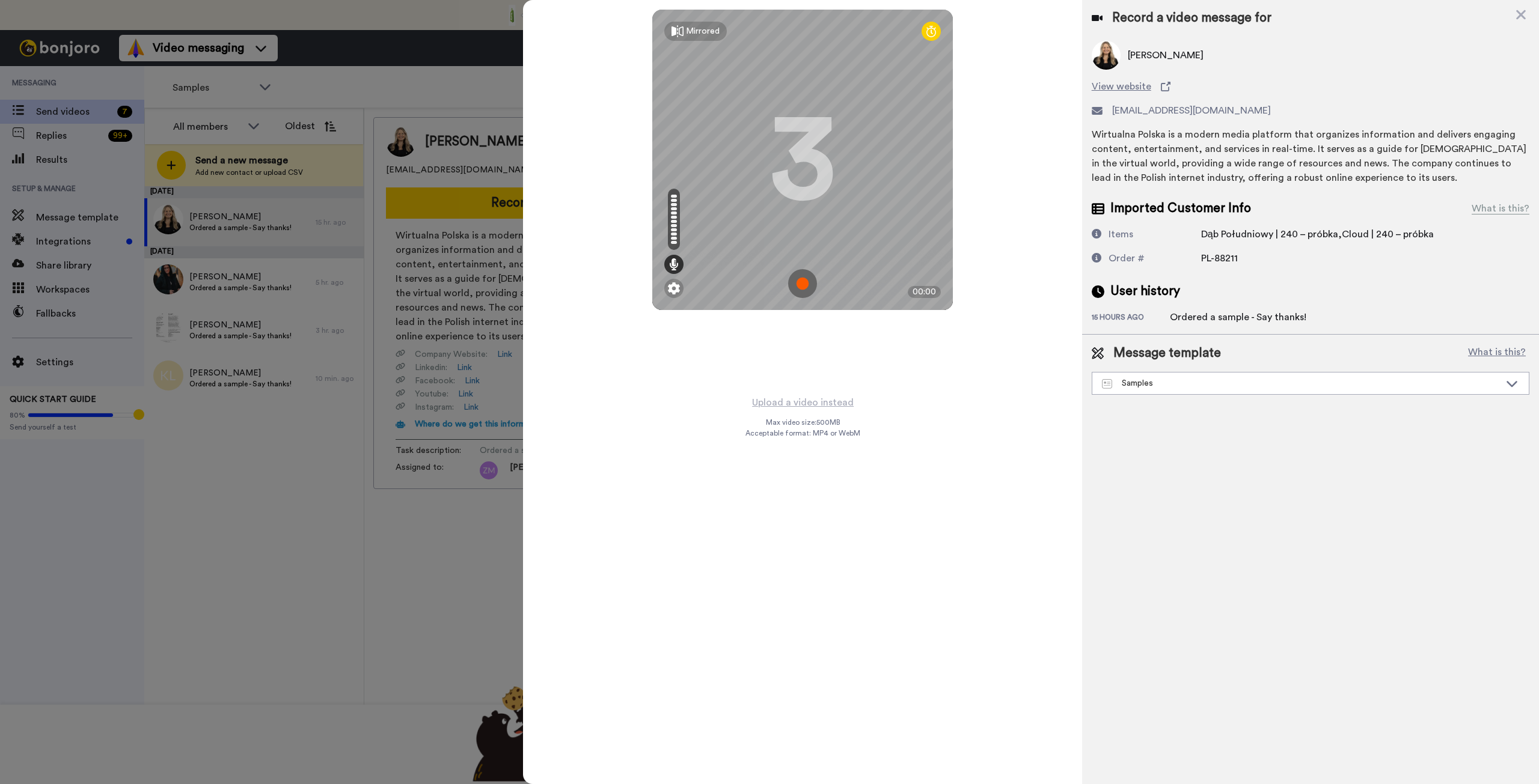
click at [799, 283] on img at bounding box center [802, 283] width 29 height 29
click at [800, 283] on img at bounding box center [802, 283] width 29 height 29
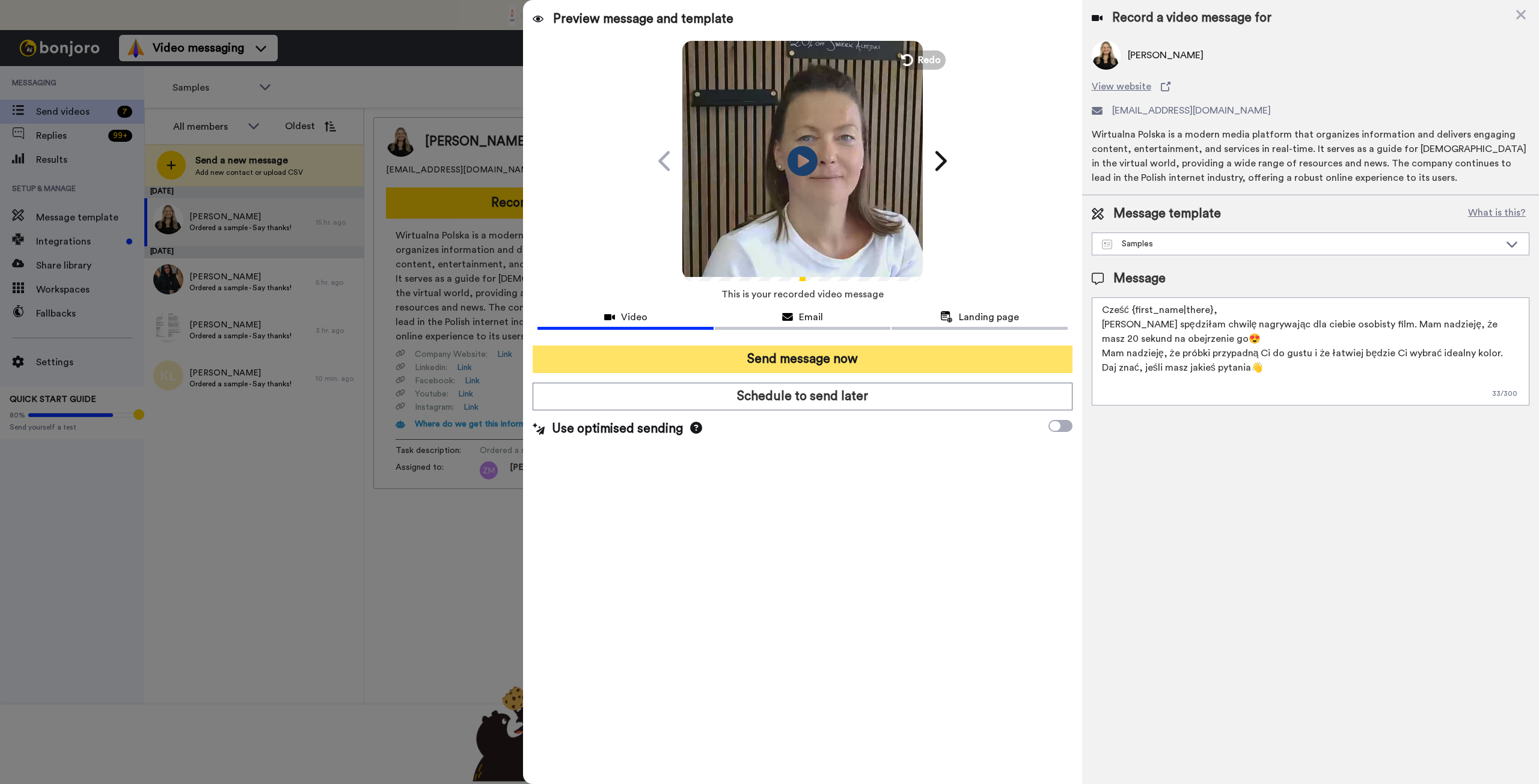
click at [761, 357] on button "Send message now" at bounding box center [802, 359] width 539 height 28
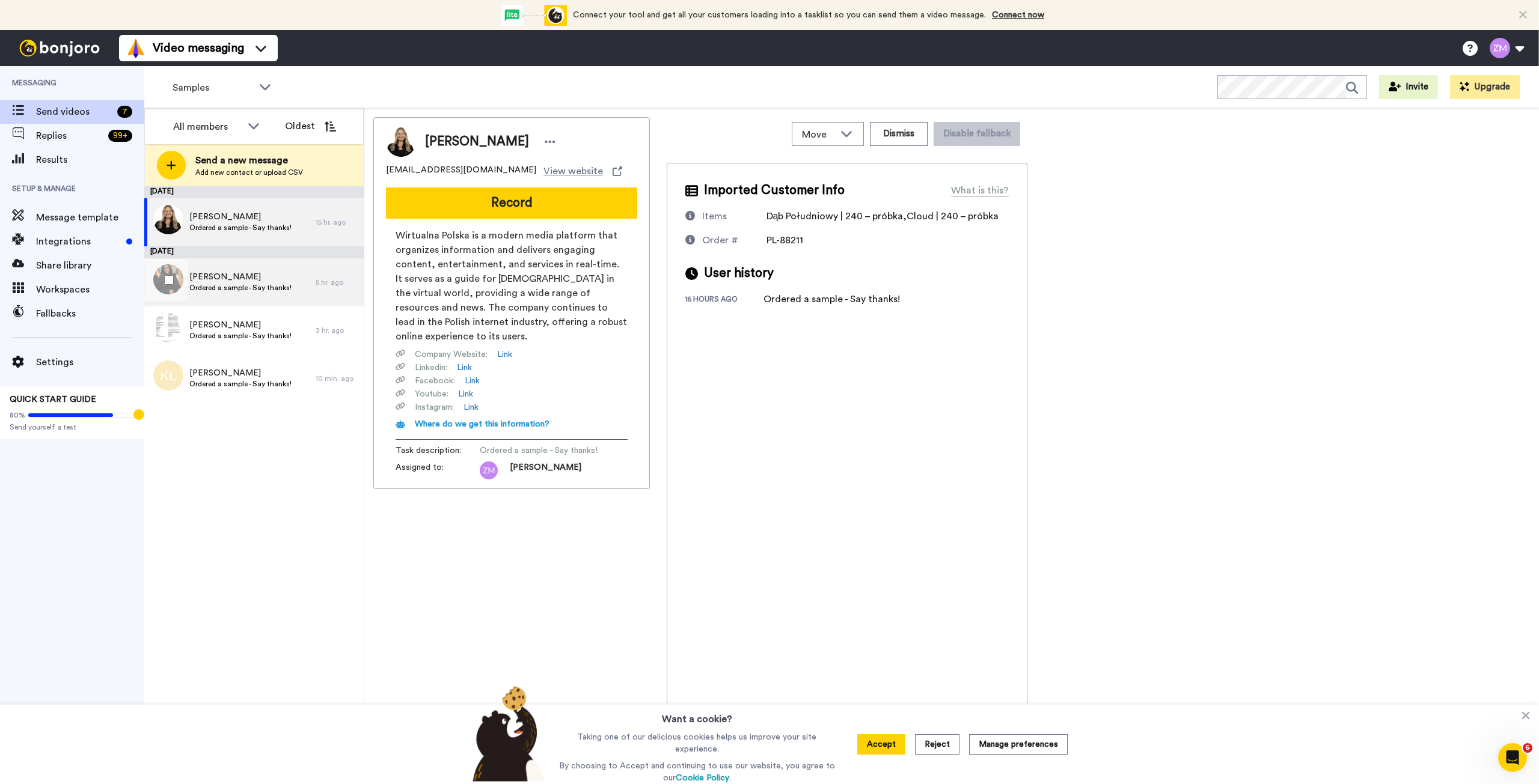
click at [254, 281] on span "[PERSON_NAME]" at bounding box center [240, 277] width 102 height 12
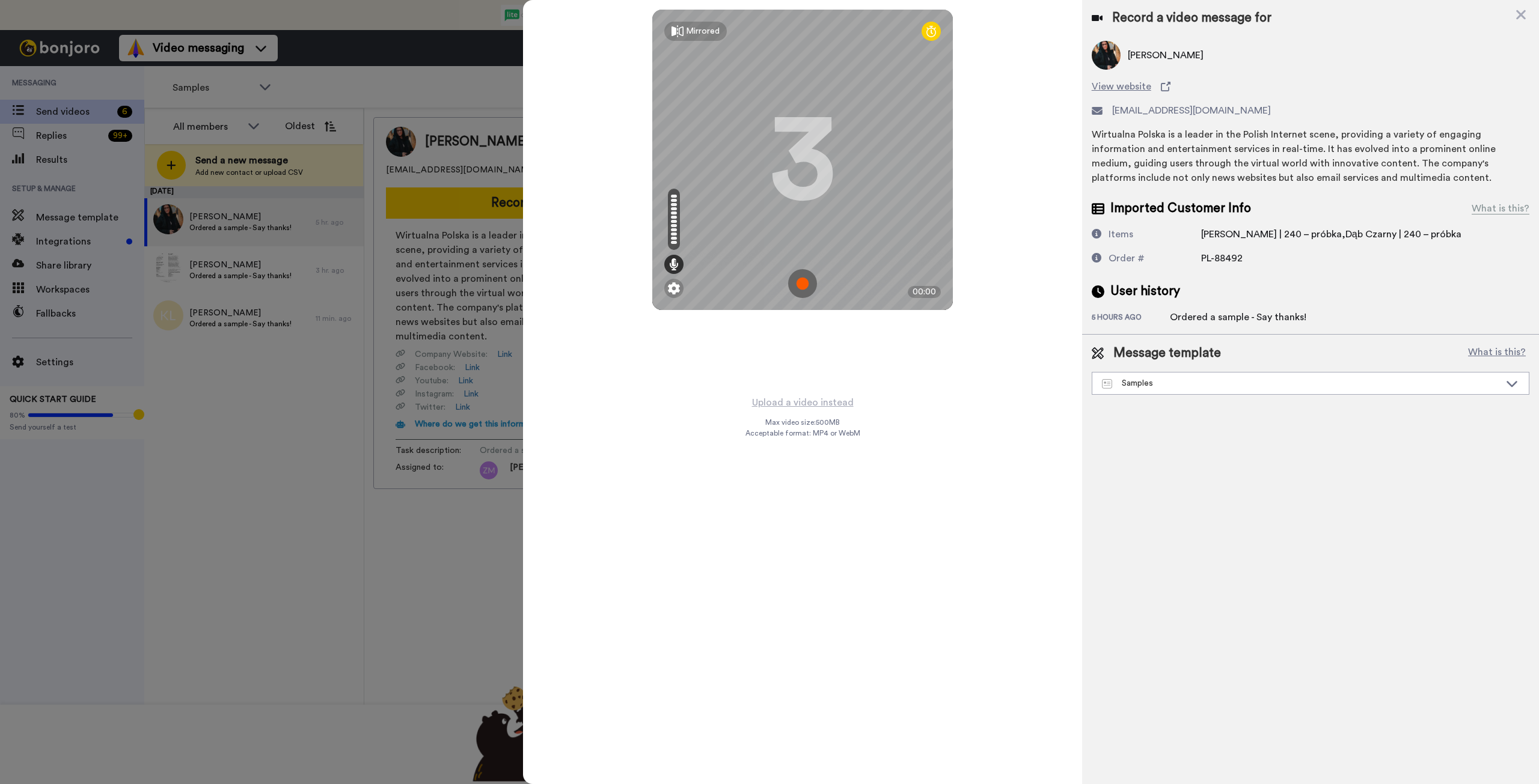
click at [801, 286] on img at bounding box center [802, 283] width 29 height 29
click at [800, 283] on img at bounding box center [802, 283] width 29 height 29
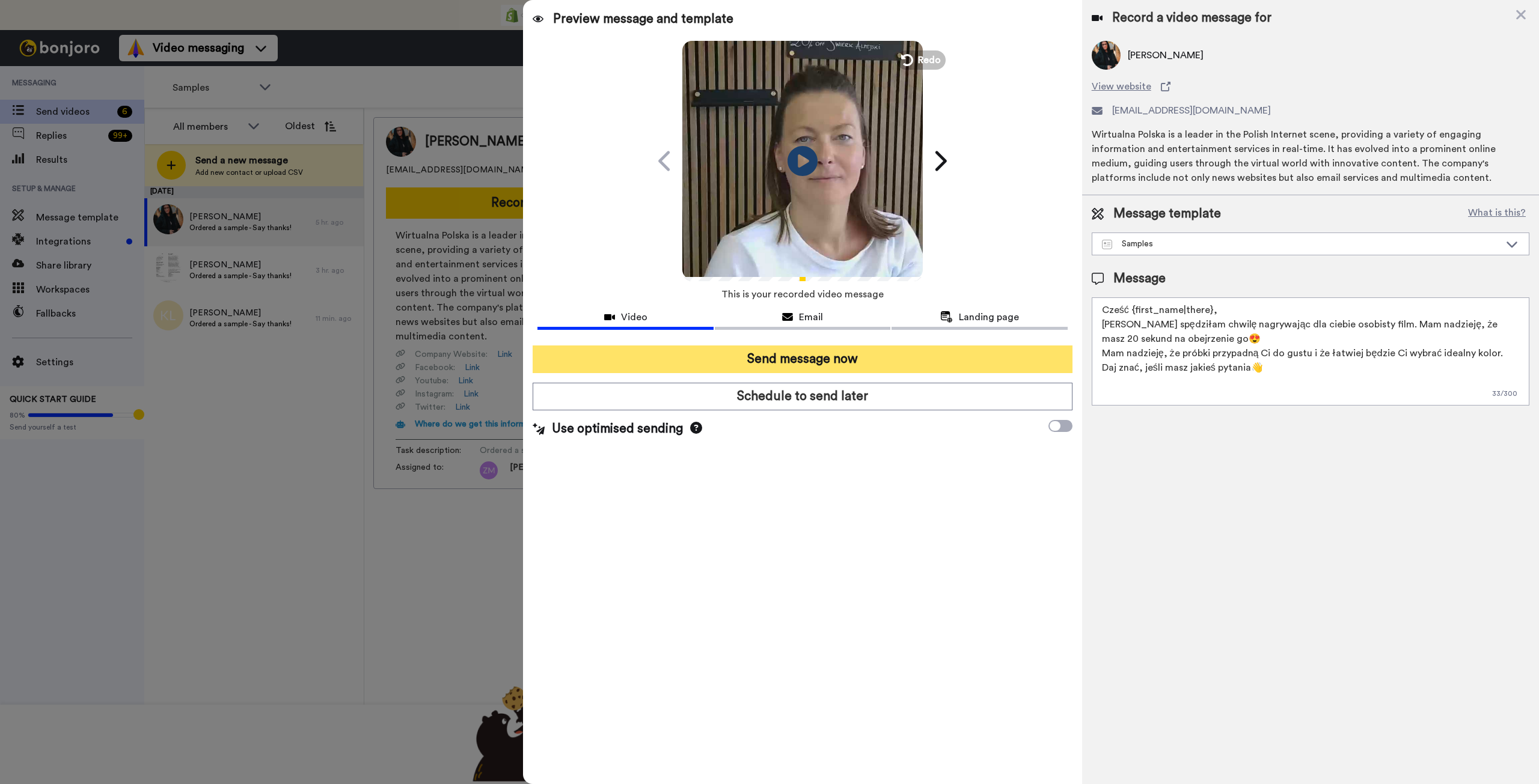
click at [864, 358] on button "Send message now" at bounding box center [802, 359] width 539 height 28
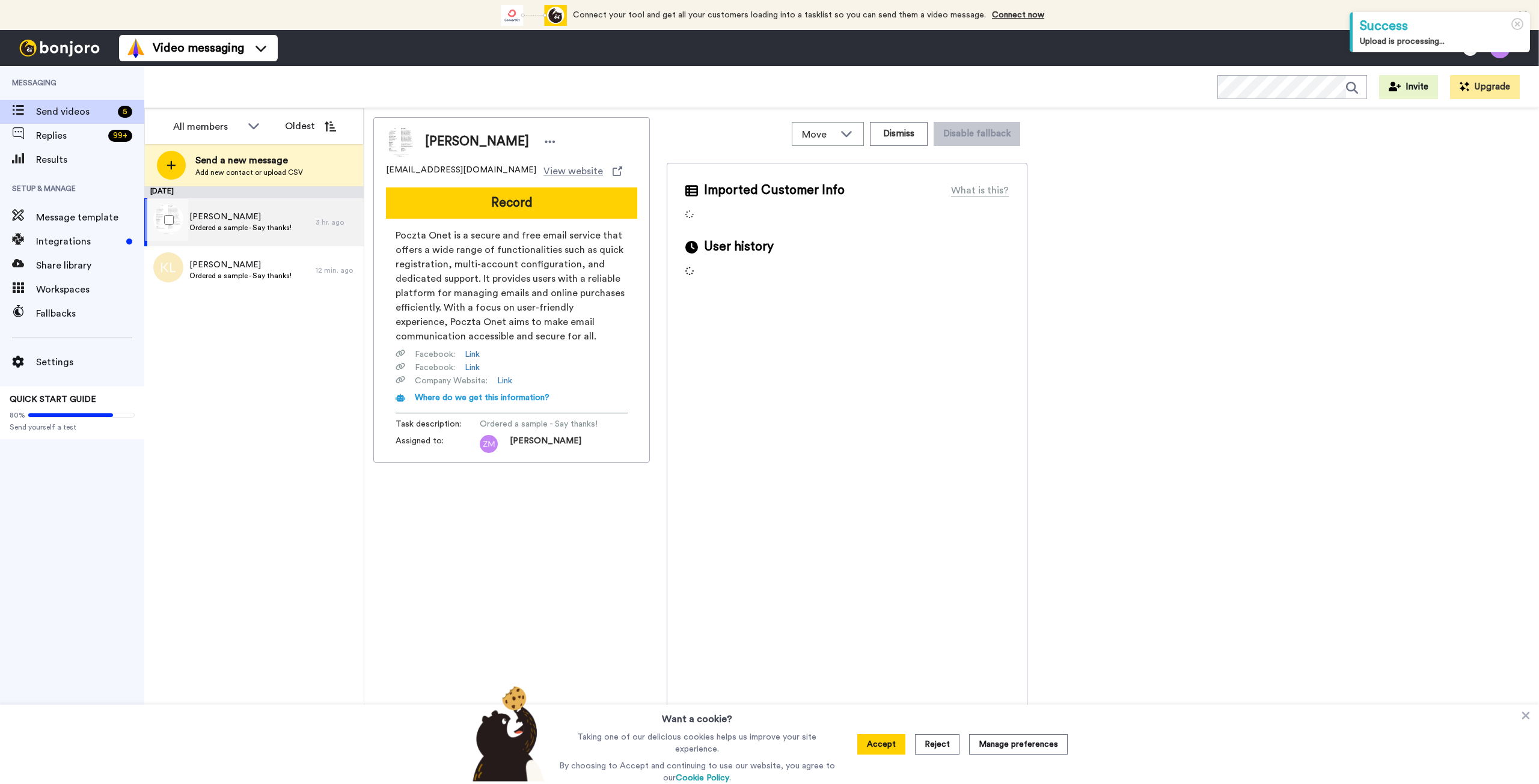
click at [274, 226] on span "Ordered a sample - Say thanks!" at bounding box center [240, 228] width 102 height 10
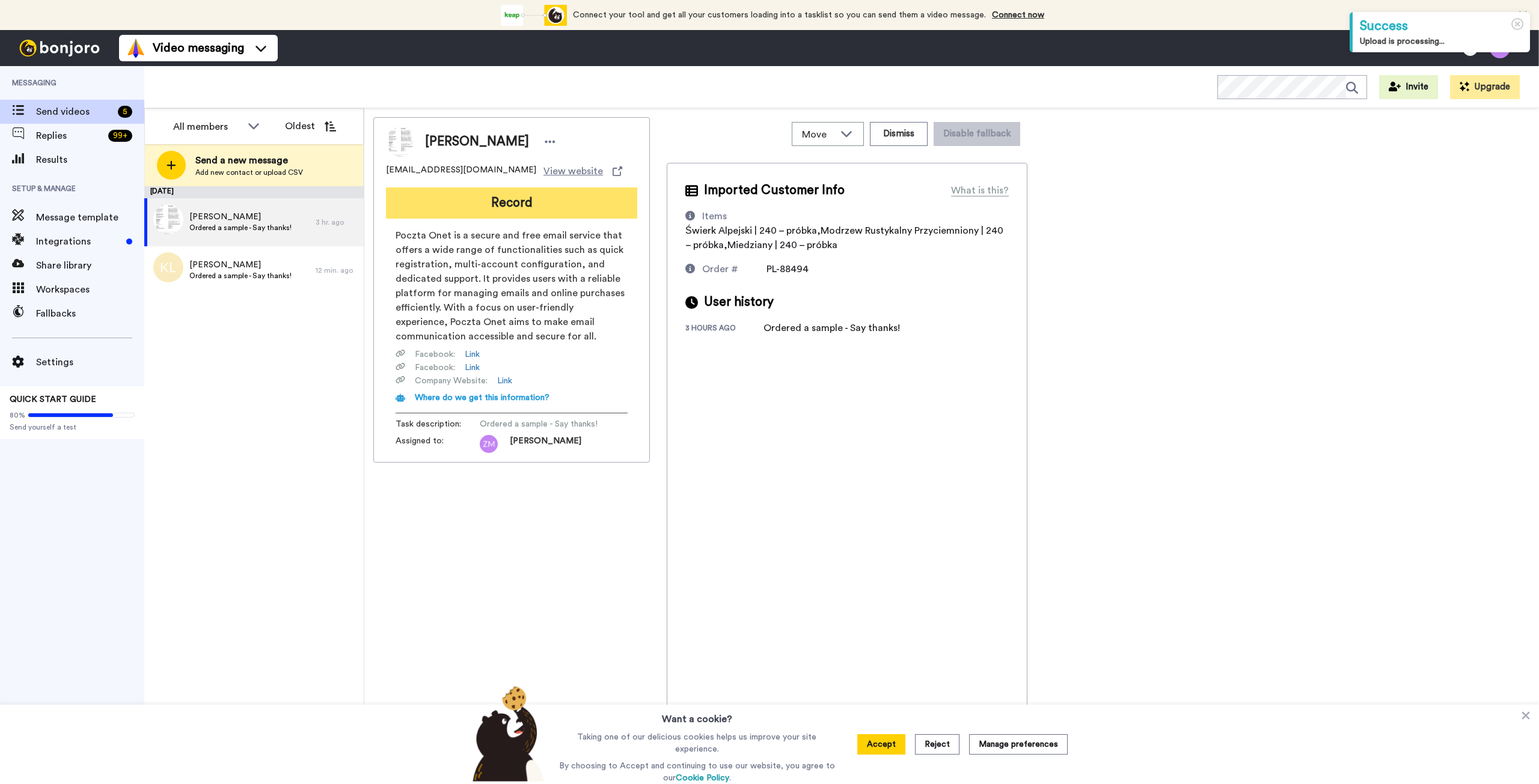
click at [498, 202] on button "Record" at bounding box center [511, 203] width 251 height 31
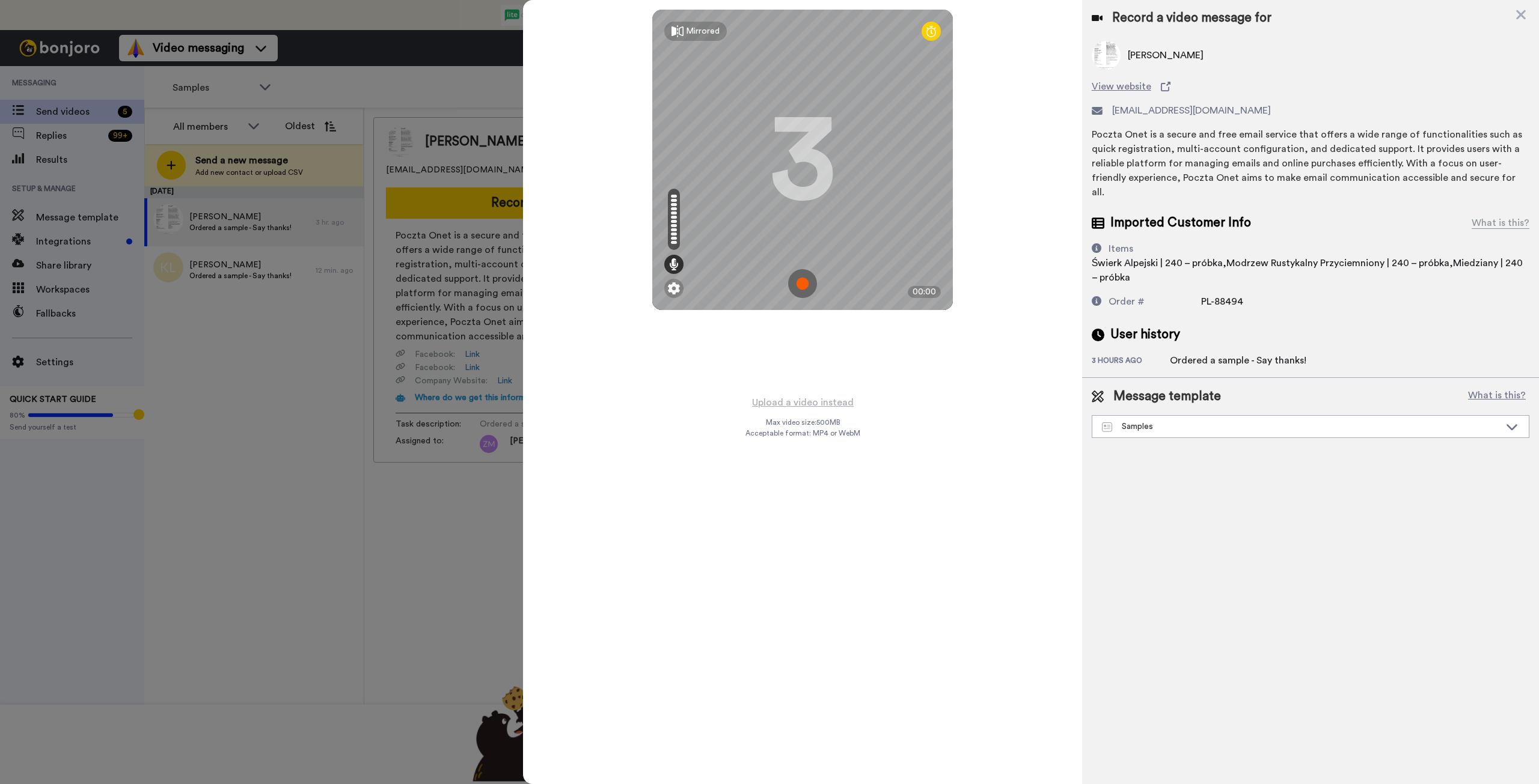
click at [803, 283] on img at bounding box center [802, 283] width 29 height 29
click at [799, 277] on img at bounding box center [802, 283] width 29 height 29
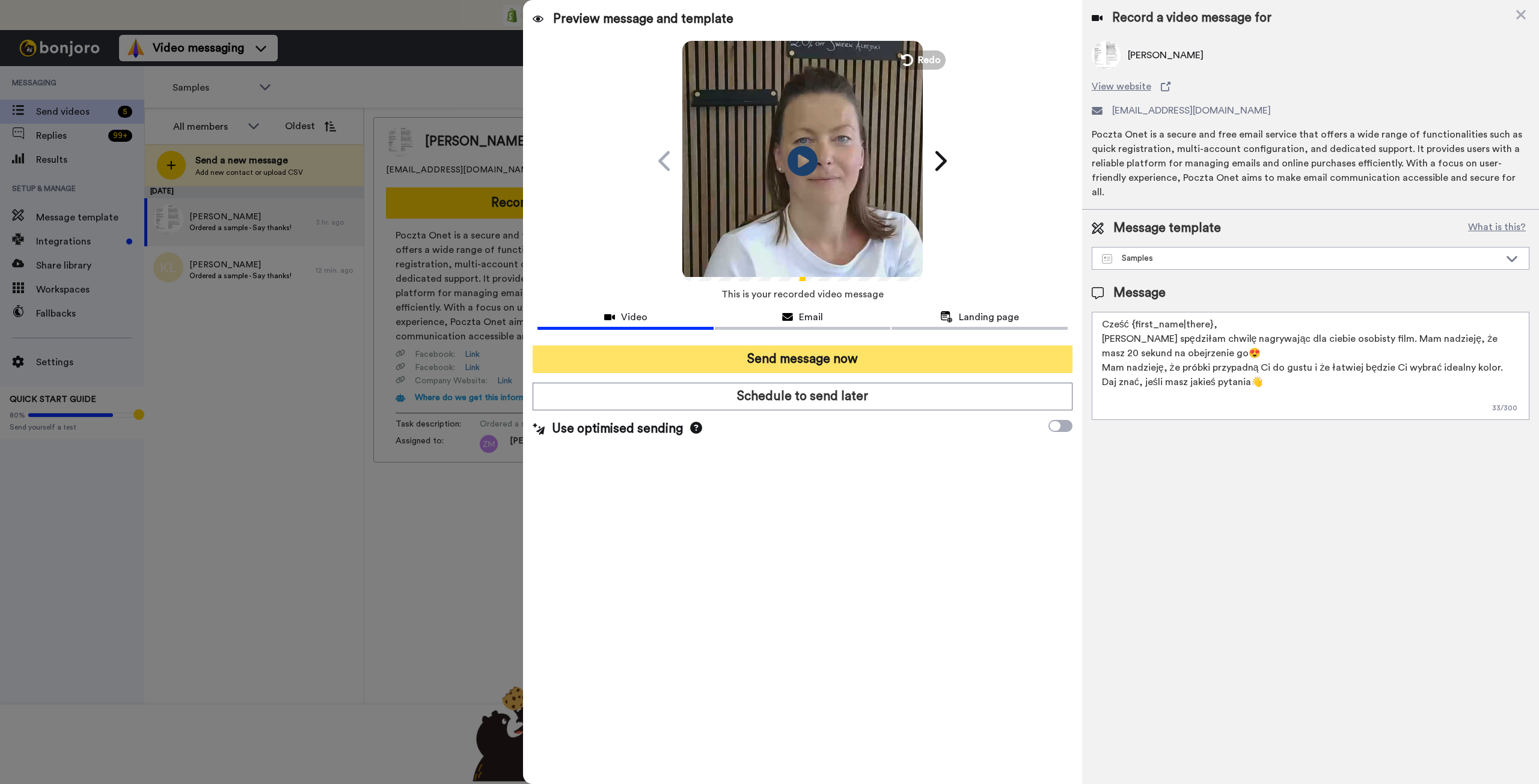
click at [853, 357] on button "Send message now" at bounding box center [802, 359] width 539 height 28
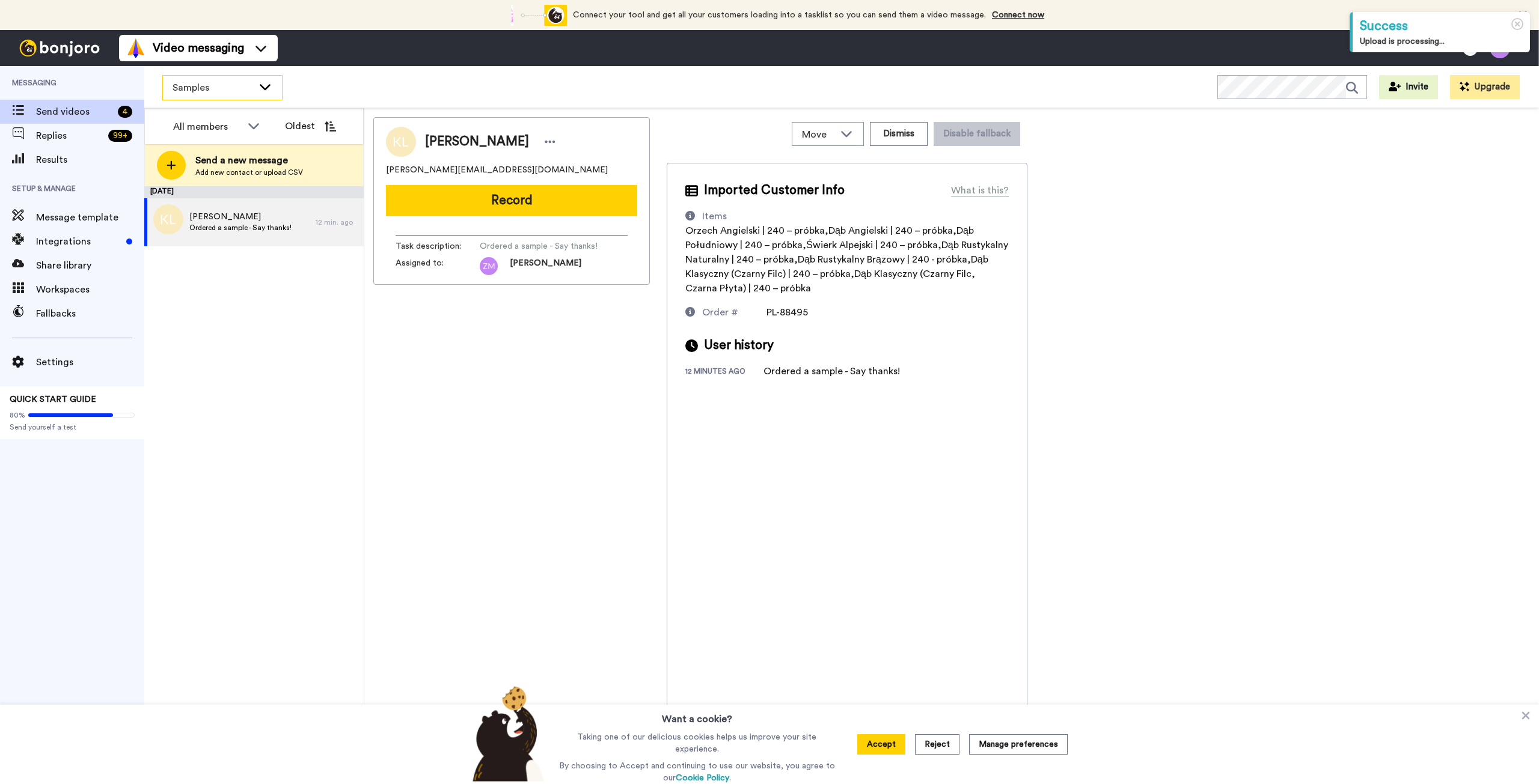
click at [260, 89] on icon at bounding box center [265, 86] width 14 height 12
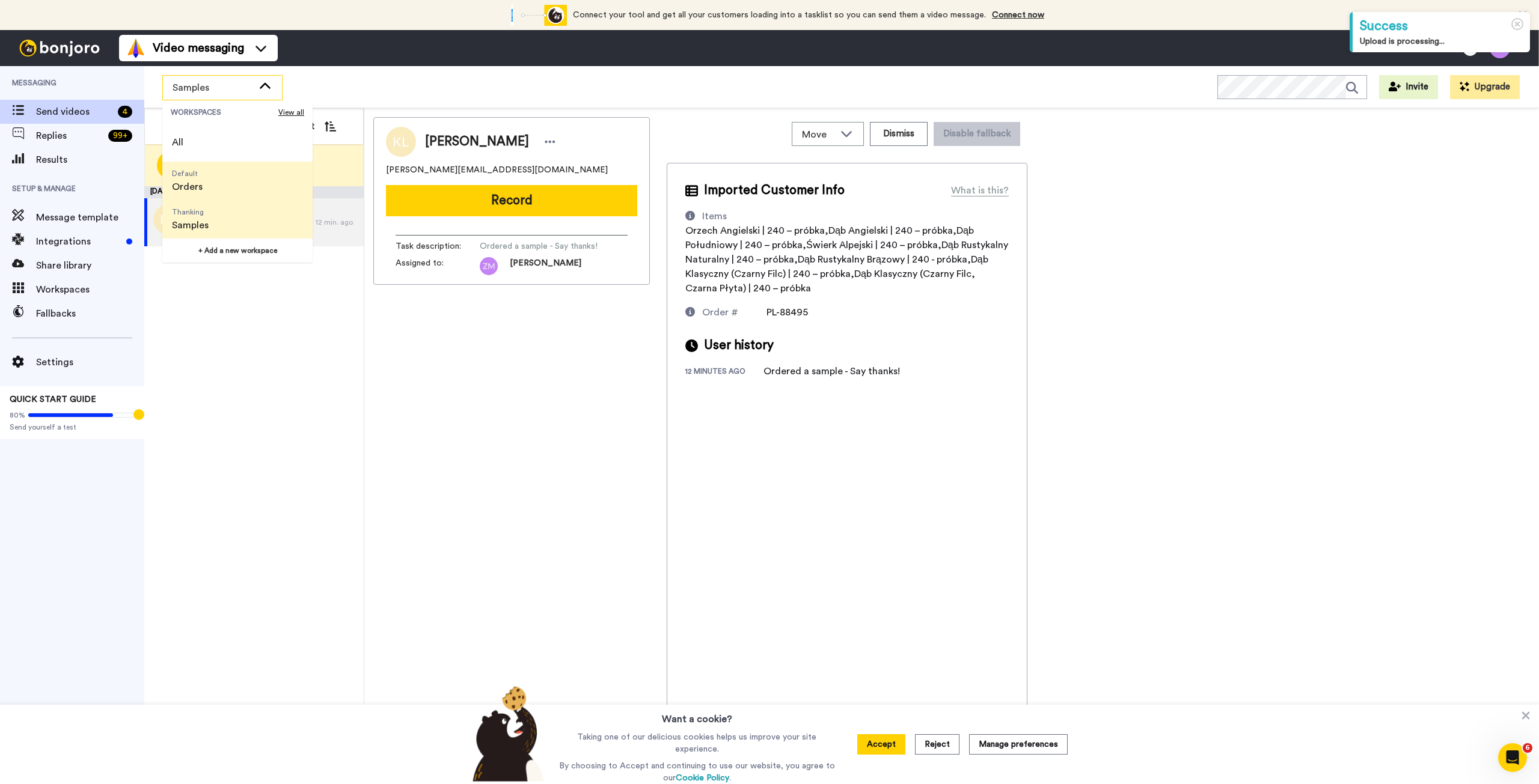
click at [244, 177] on li "Default Orders" at bounding box center [237, 181] width 150 height 38
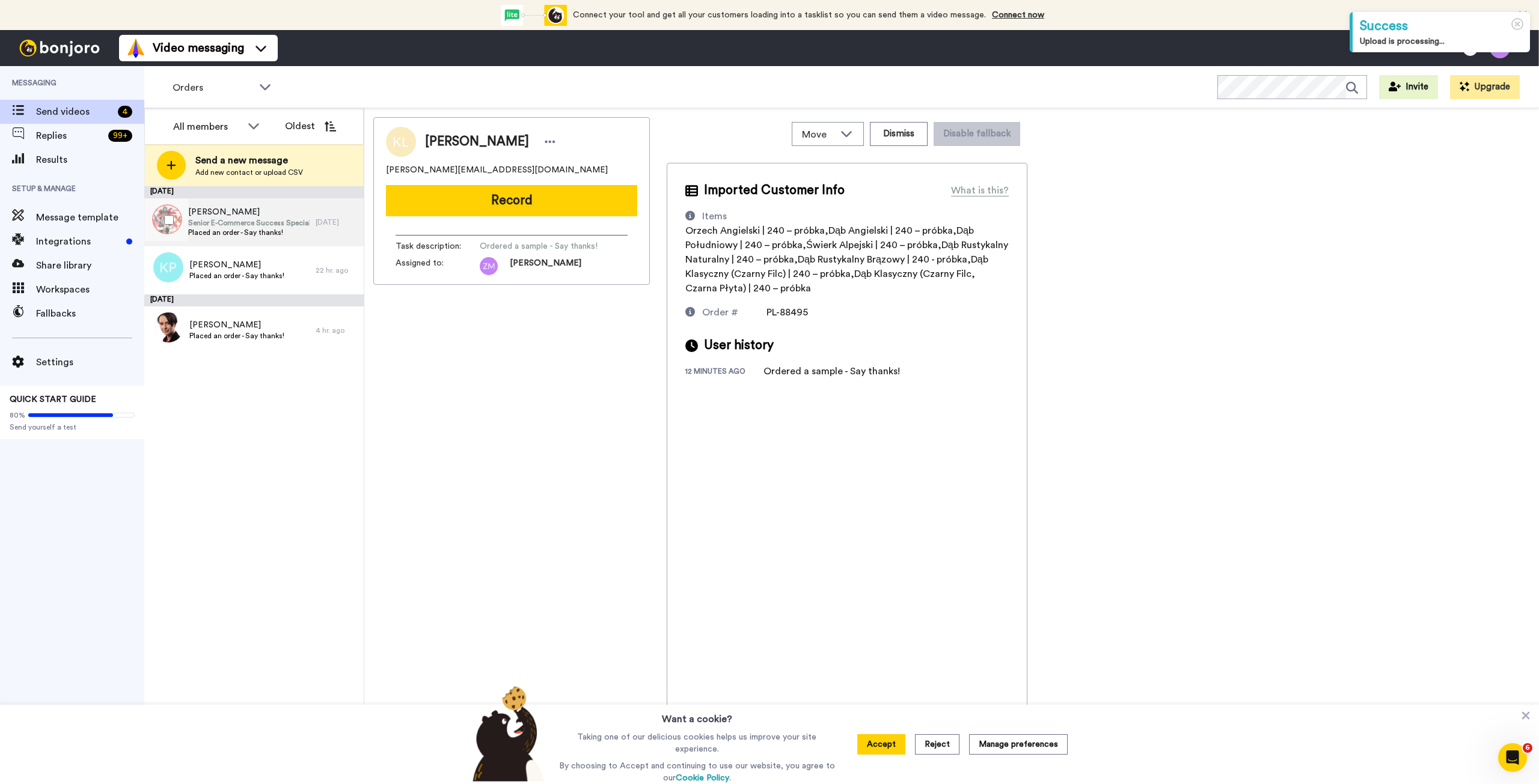
click at [248, 229] on span "Placed an order - Say thanks!" at bounding box center [249, 233] width 122 height 10
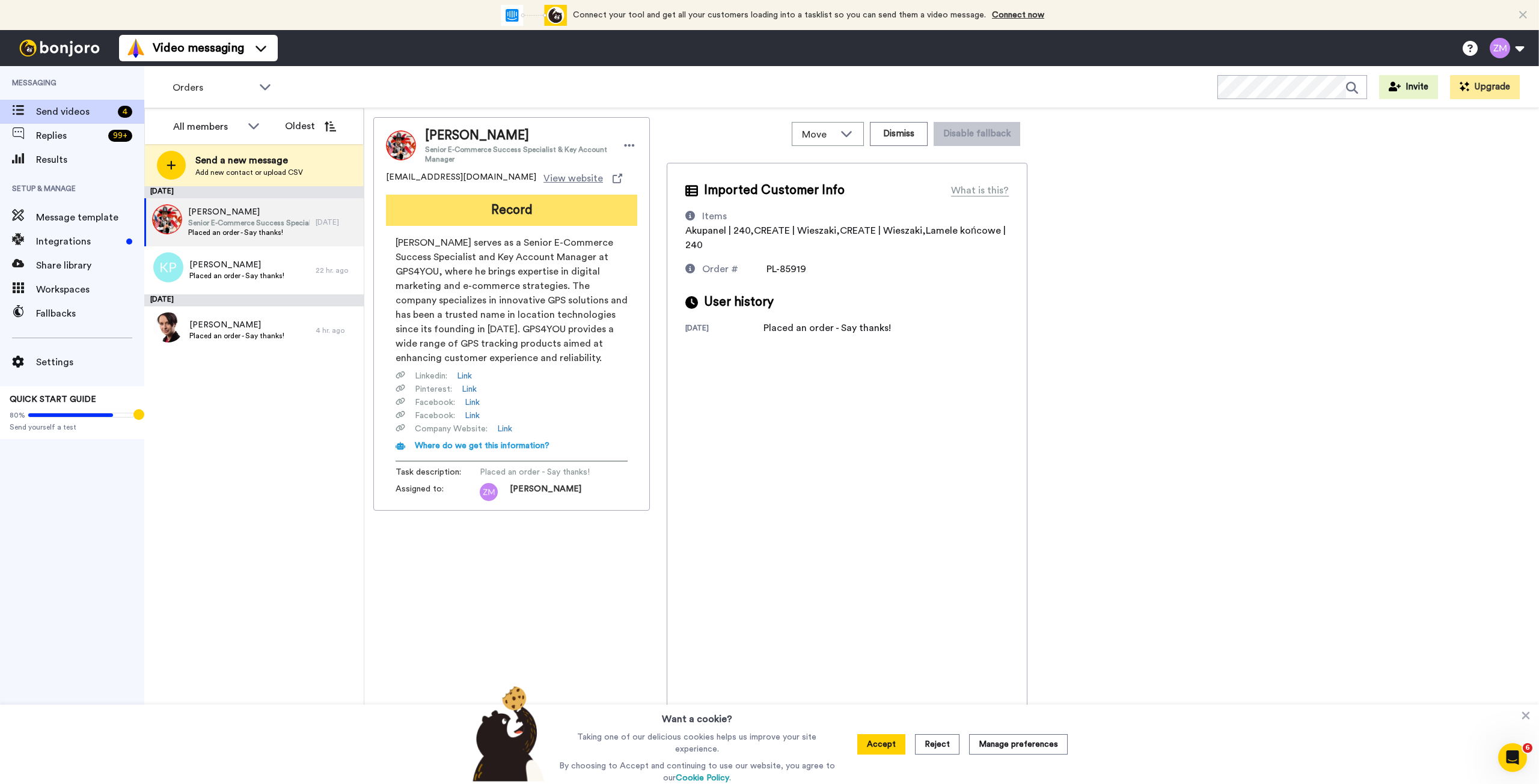
click at [496, 209] on button "Record" at bounding box center [511, 210] width 251 height 31
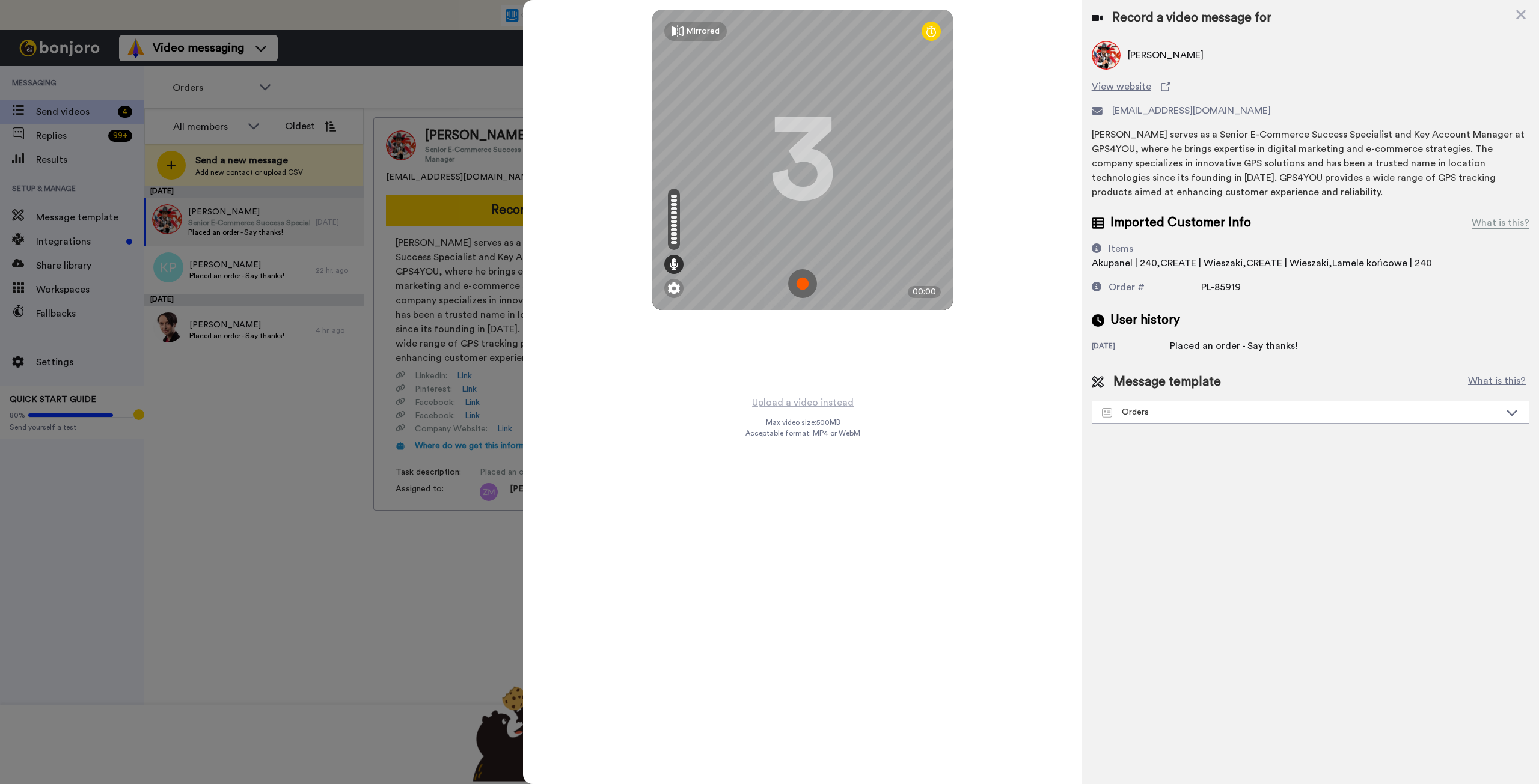
click at [803, 283] on img at bounding box center [802, 283] width 29 height 29
click at [800, 287] on img at bounding box center [802, 283] width 29 height 29
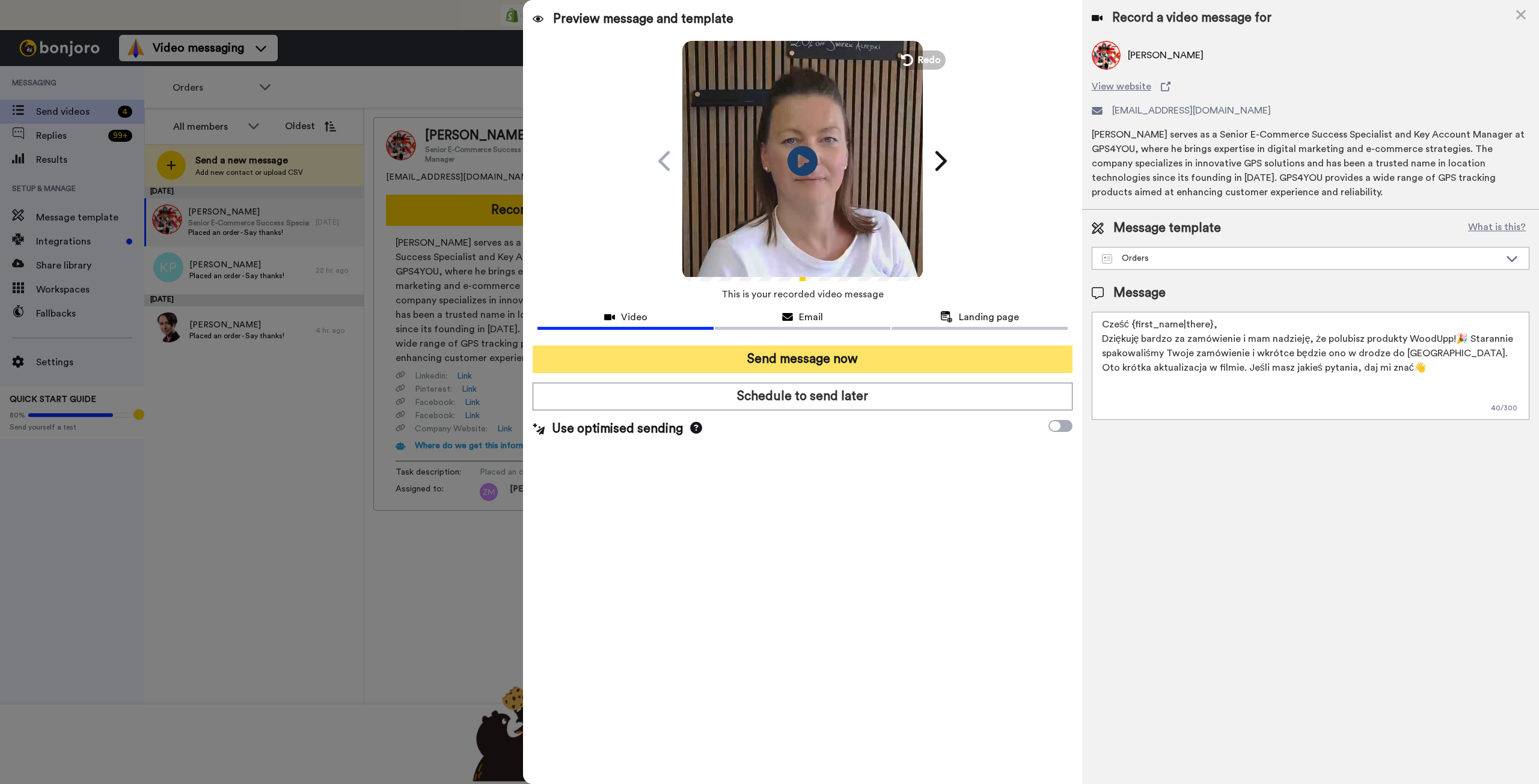
click at [834, 361] on button "Send message now" at bounding box center [802, 359] width 539 height 28
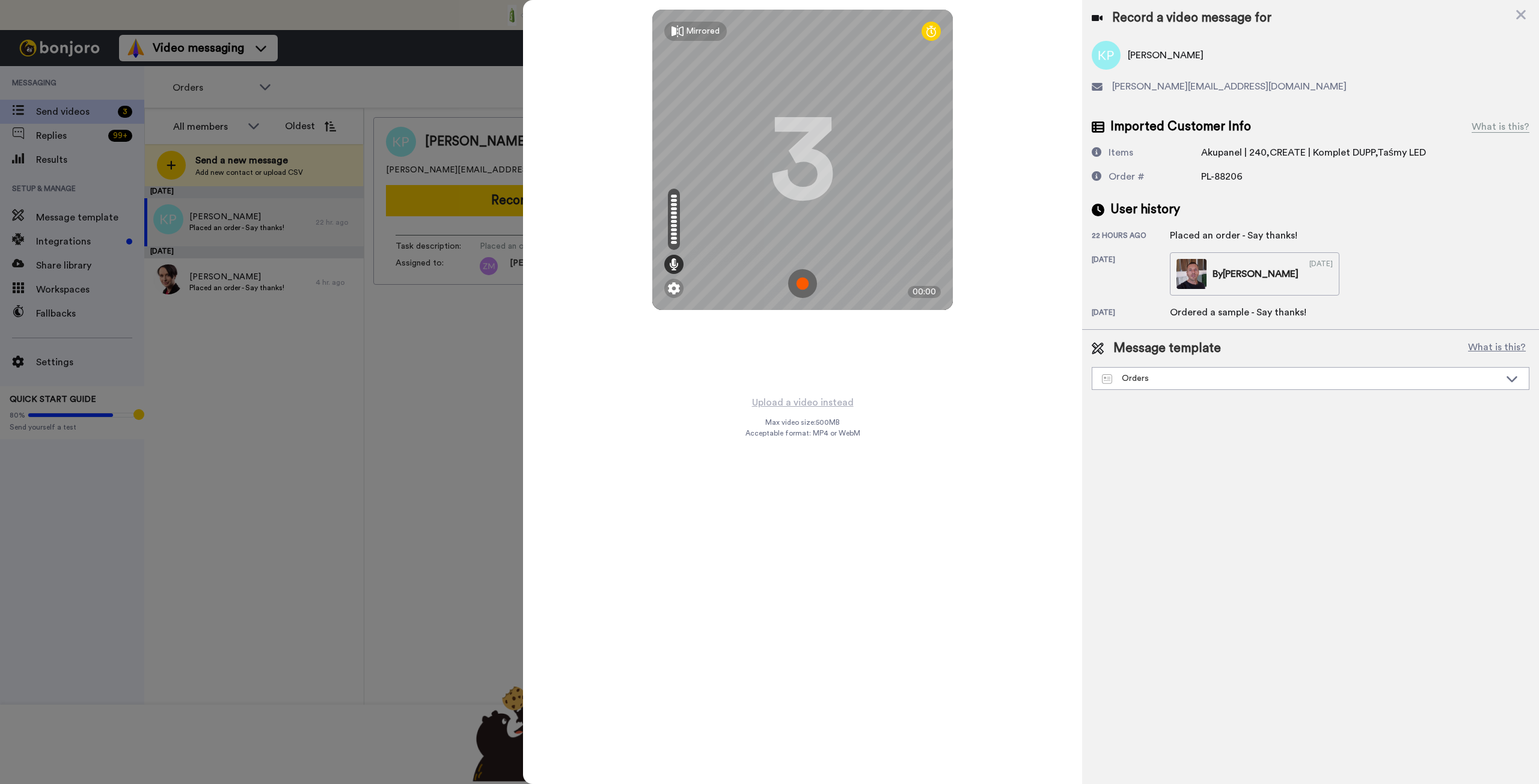
click at [797, 283] on img at bounding box center [802, 283] width 29 height 29
click at [797, 278] on img at bounding box center [802, 283] width 29 height 29
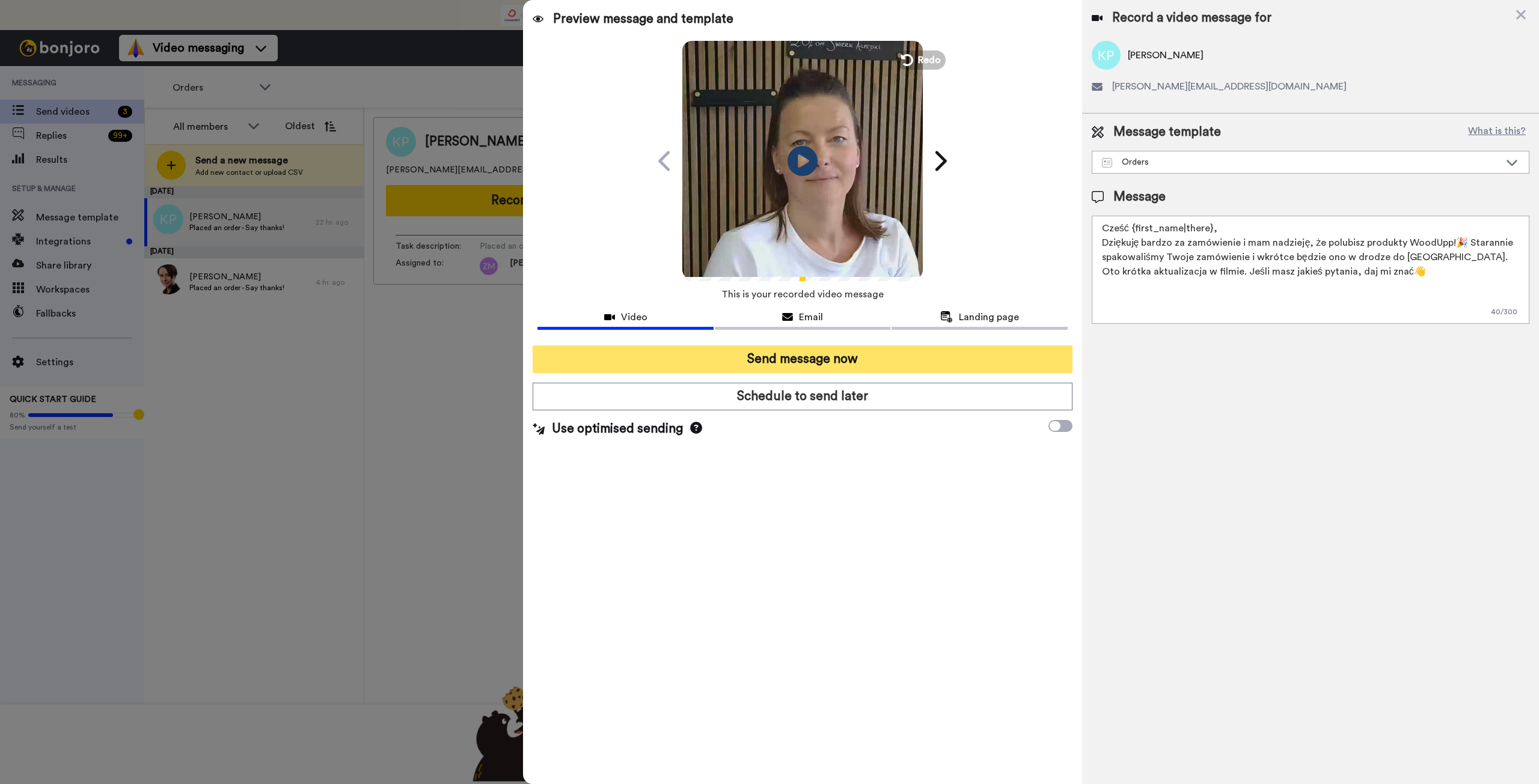
click at [907, 362] on button "Send message now" at bounding box center [802, 359] width 539 height 28
